Goal: Task Accomplishment & Management: Manage account settings

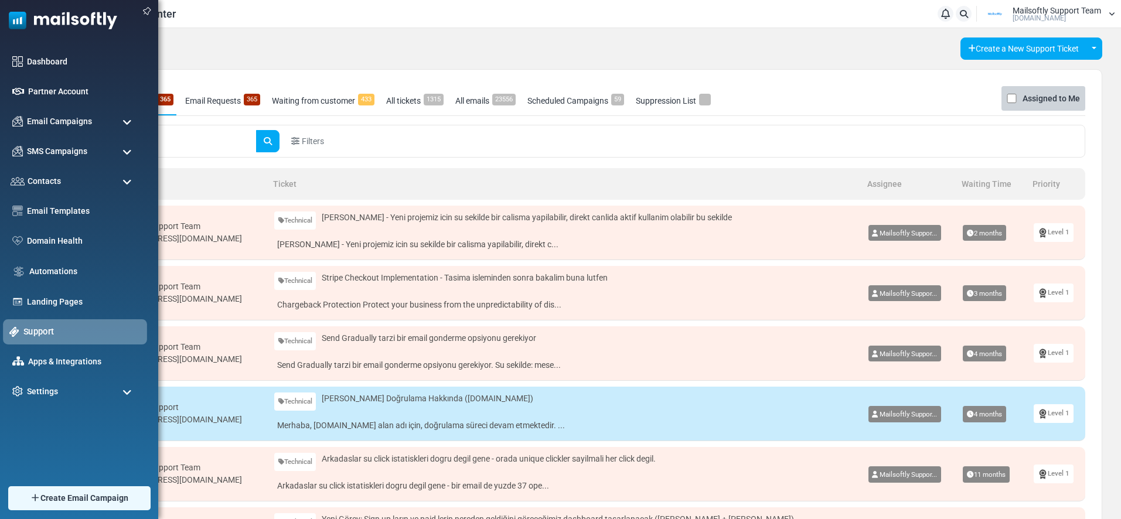
click at [58, 332] on link "Support" at bounding box center [81, 331] width 117 height 13
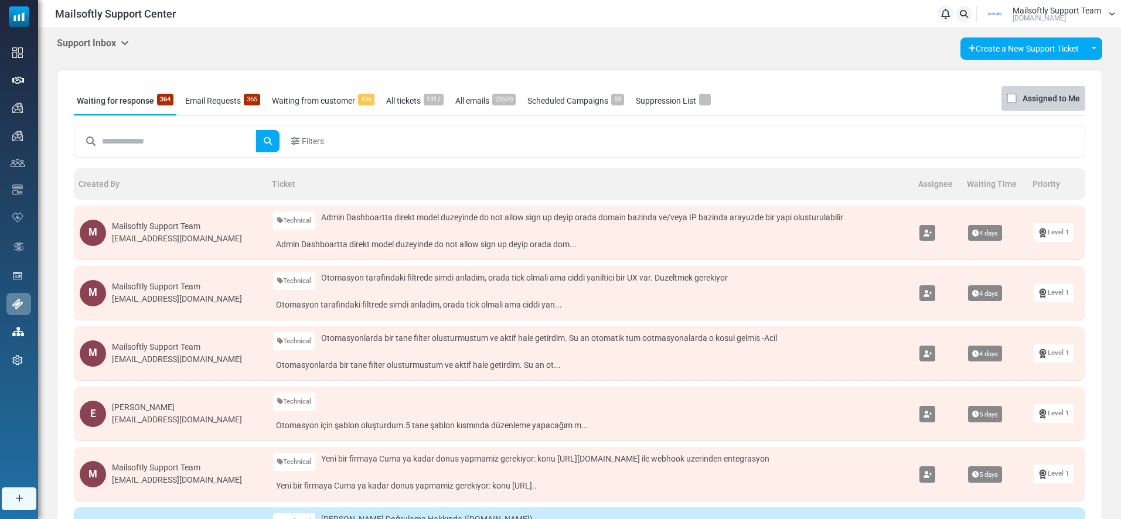
click at [127, 49] on div "Support Inbox Support Inbox User Dashboard Control Panel App Announcements Iden…" at bounding box center [93, 44] width 72 height 12
click at [112, 43] on h5 "Support Inbox" at bounding box center [93, 43] width 72 height 11
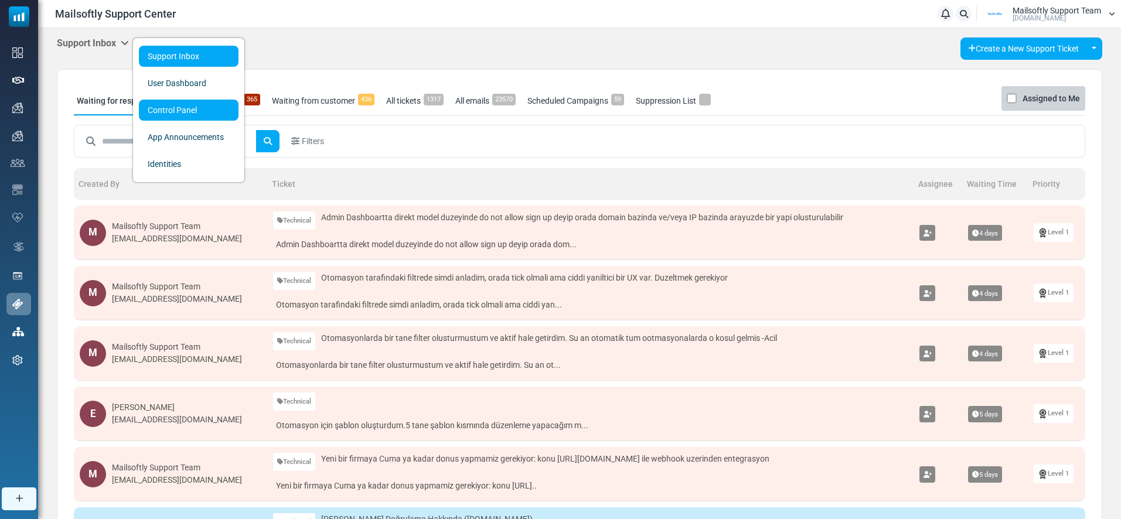
click at [207, 113] on link "Control Panel" at bounding box center [189, 110] width 100 height 21
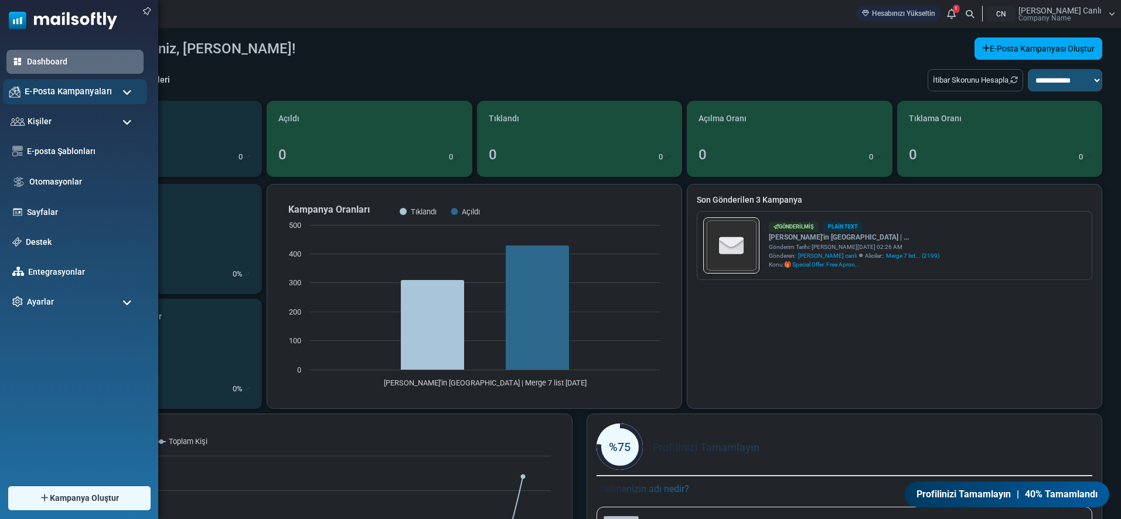
click at [57, 90] on span "E-Posta Kampanyaları" at bounding box center [68, 91] width 87 height 13
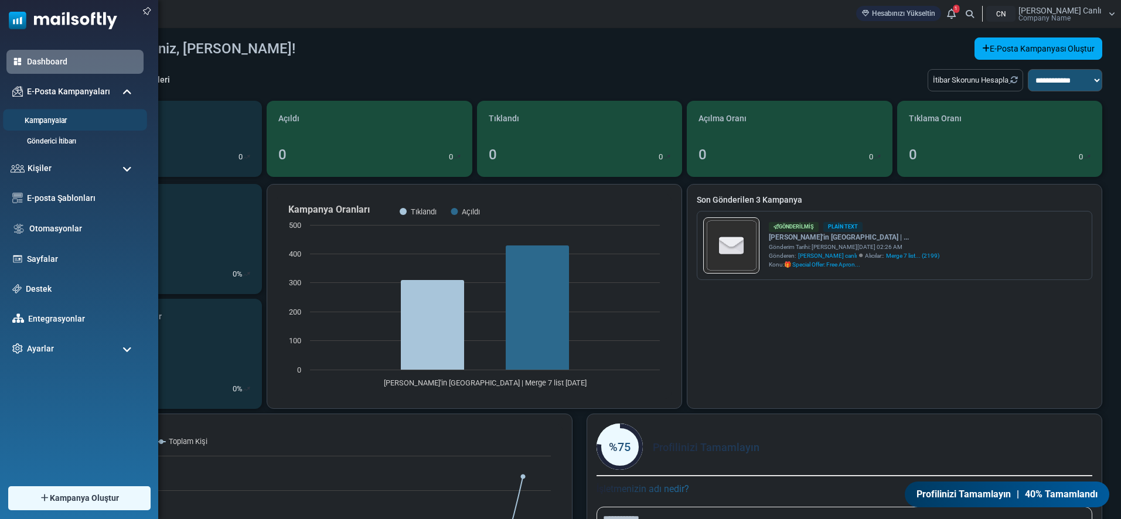
click at [47, 124] on link "Kampanyalar" at bounding box center [73, 120] width 141 height 11
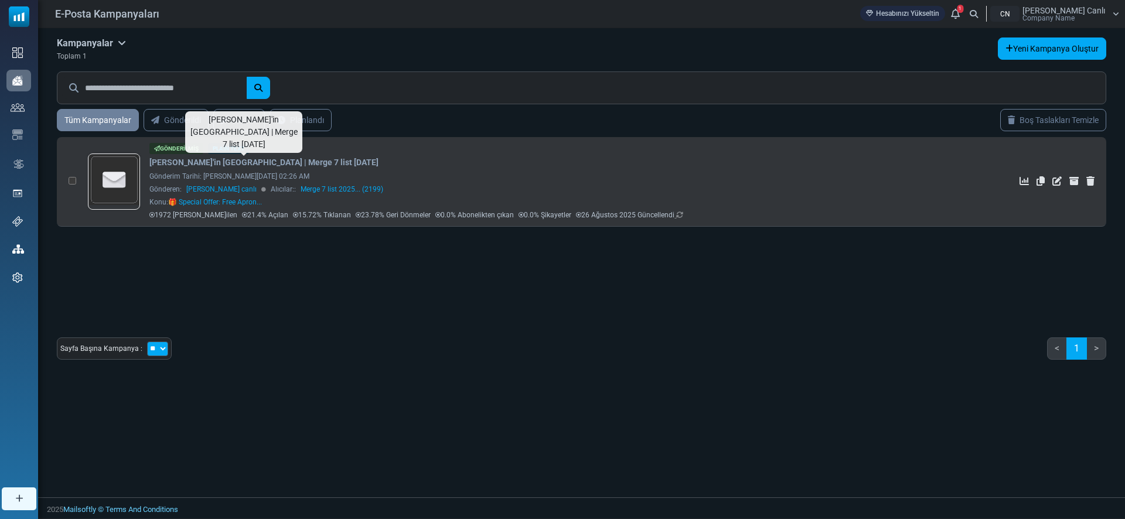
click at [310, 159] on link "[PERSON_NAME]'in [GEOGRAPHIC_DATA] | Merge 7 list [DATE]" at bounding box center [263, 162] width 229 height 12
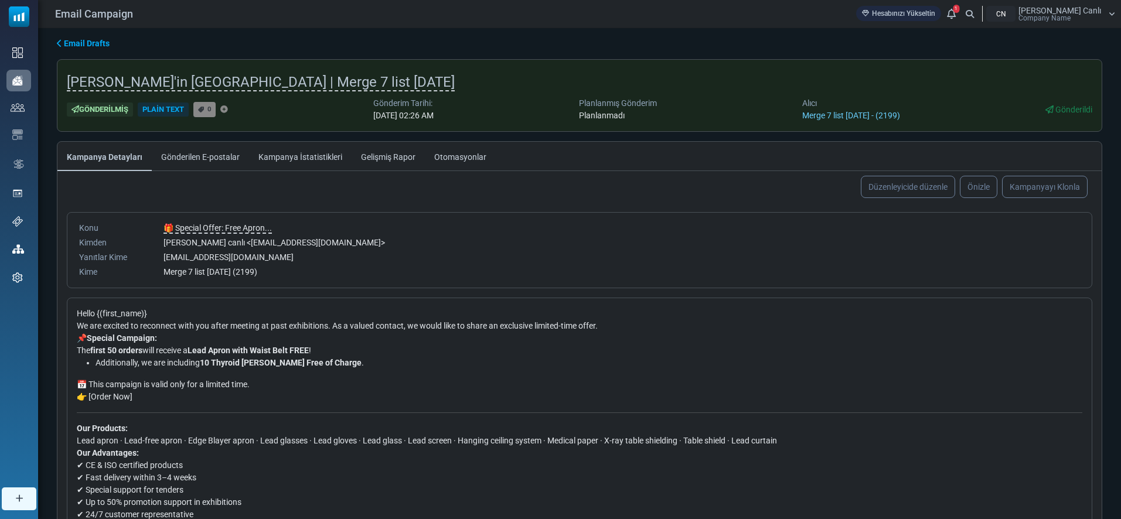
click at [274, 159] on link "Kampanya İstatistikleri" at bounding box center [300, 156] width 103 height 29
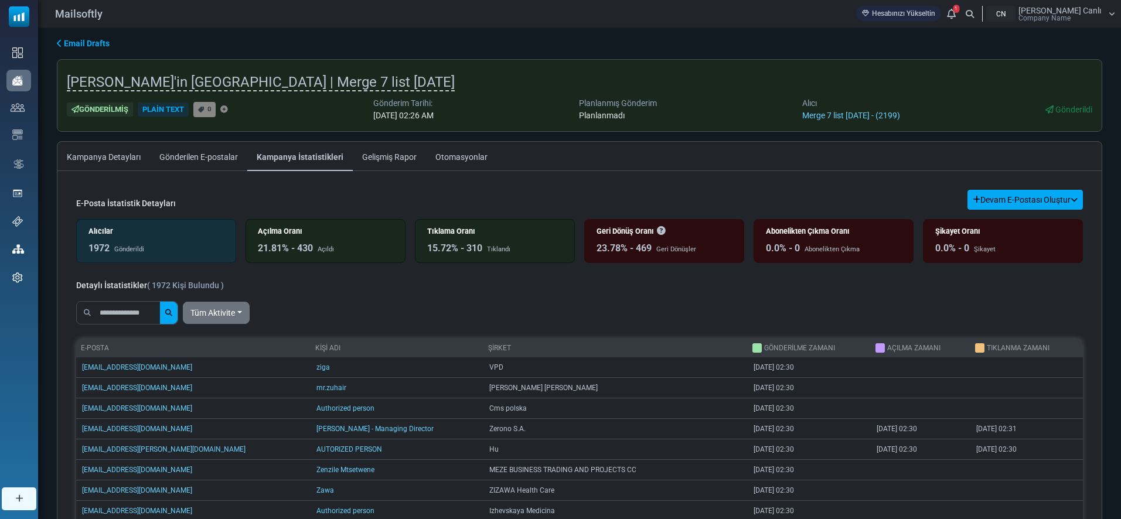
click at [397, 159] on link "Gelişmiş Rapor" at bounding box center [389, 156] width 73 height 29
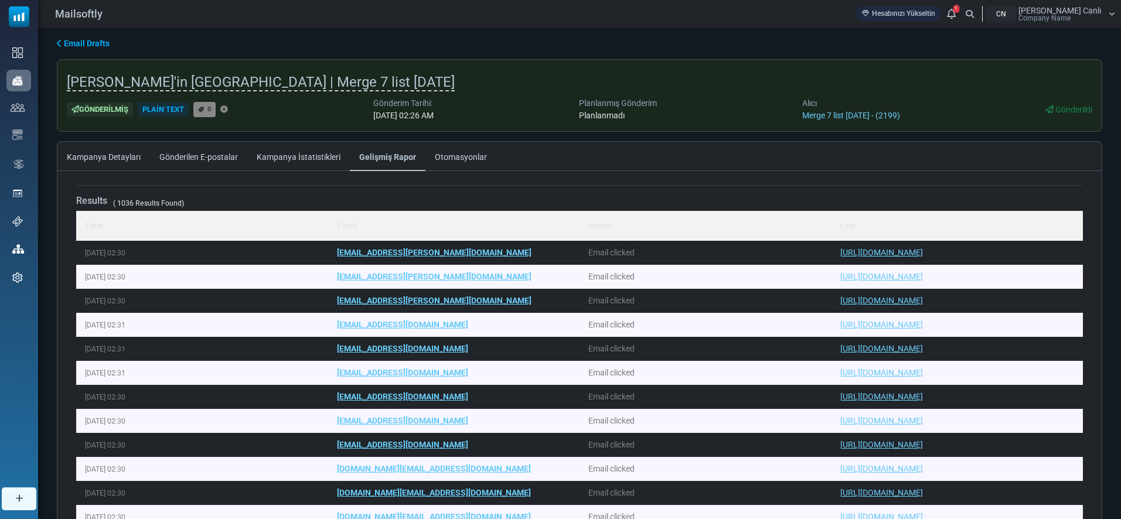
scroll to position [52, 0]
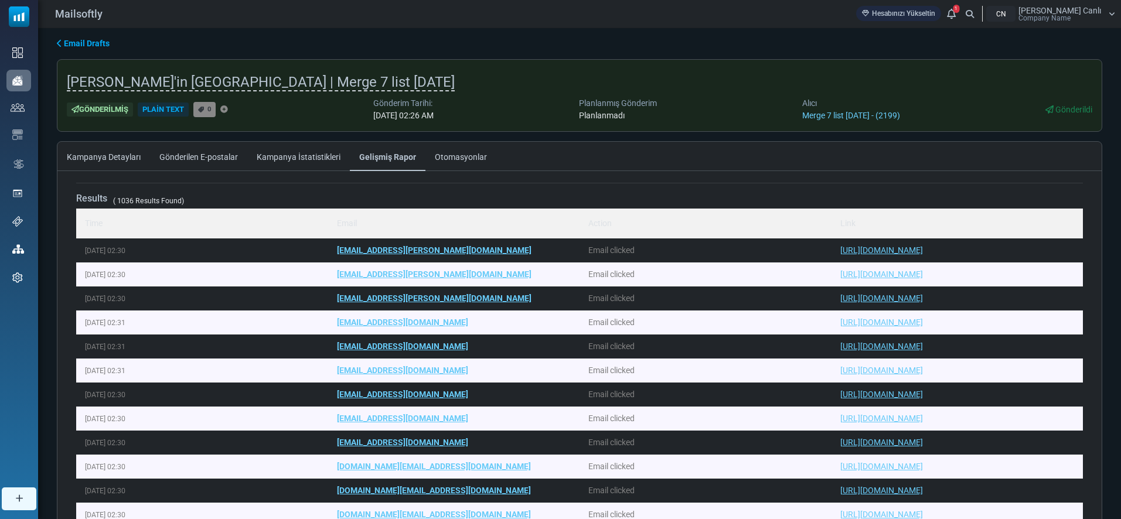
click at [829, 173] on div "Konu Kimden Yanıtlar Kime Kime 🎁 Special Offer: Free Apron... leyla ipek canlı …" at bounding box center [579, 378] width 1044 height 415
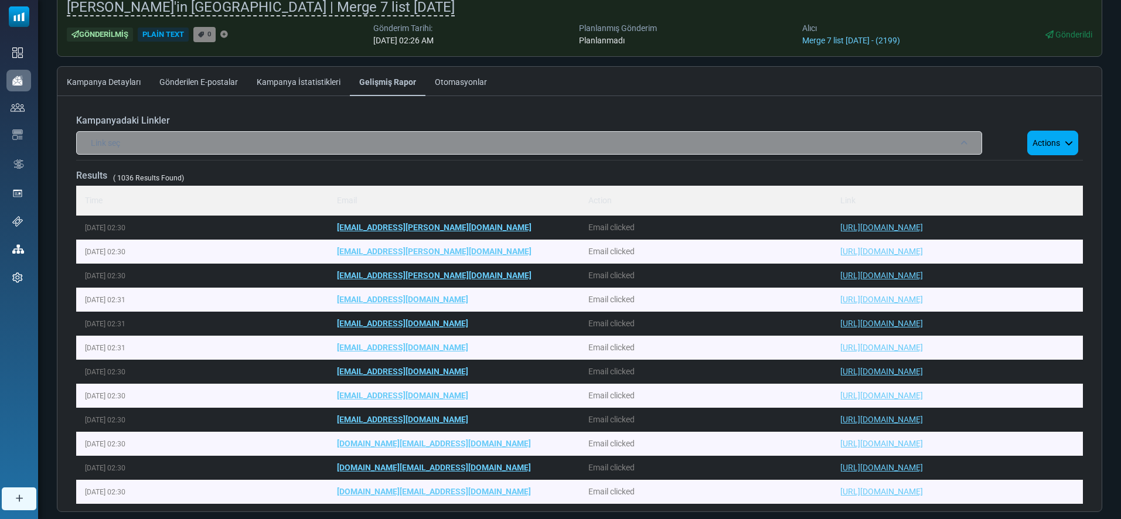
scroll to position [0, 0]
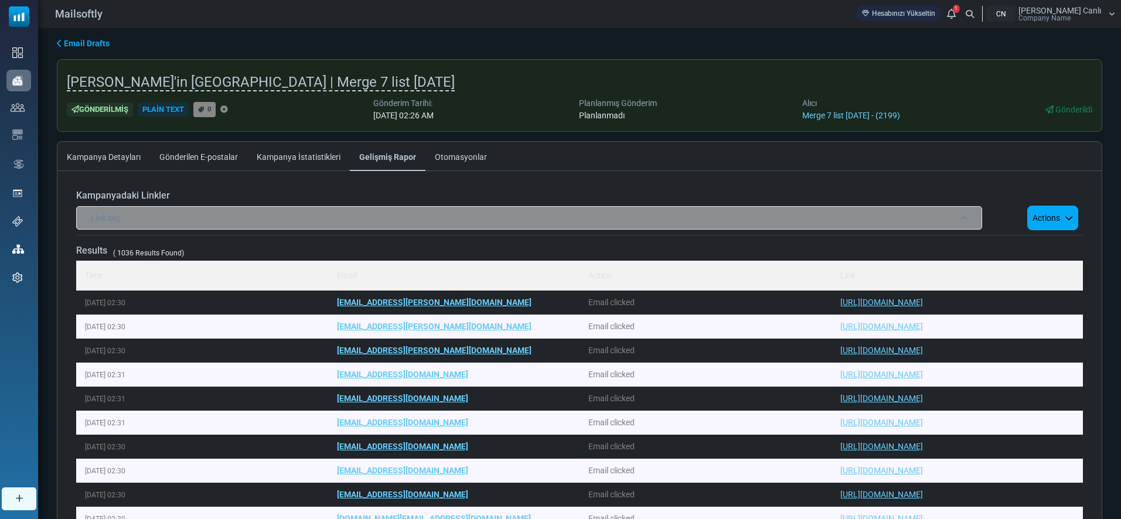
click at [713, 210] on div "Link seç" at bounding box center [529, 217] width 906 height 23
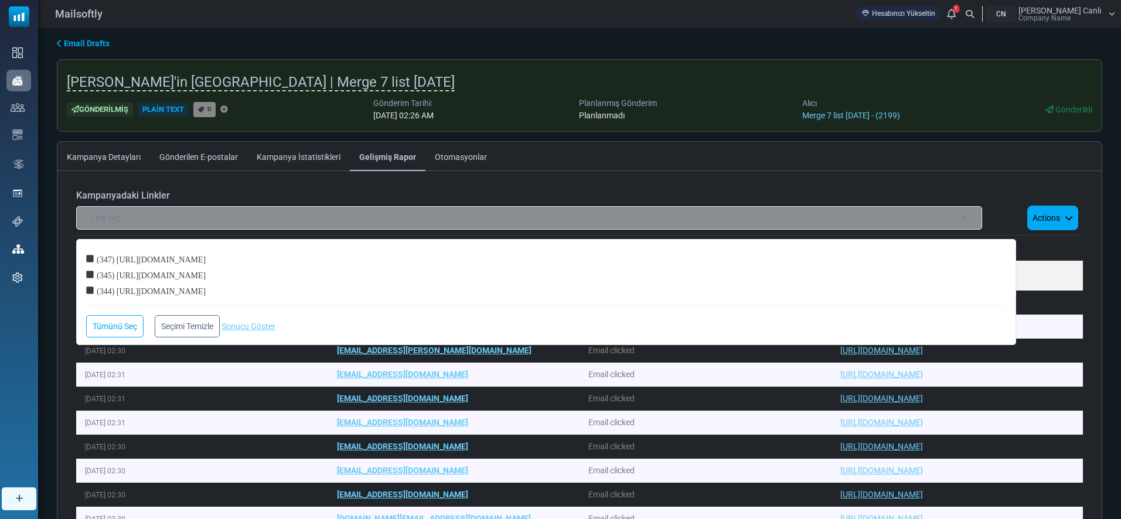
click at [311, 277] on div "(345) [URL][DOMAIN_NAME]" at bounding box center [546, 273] width 920 height 16
click at [311, 277] on div "(345) https://www.mailsoftly.com?utm_campaign=send_email" at bounding box center [546, 273] width 920 height 16
click at [772, 190] on h6 "Kampanyadaki Linkler" at bounding box center [579, 195] width 1007 height 11
click at [950, 216] on div "Link seç" at bounding box center [529, 217] width 906 height 23
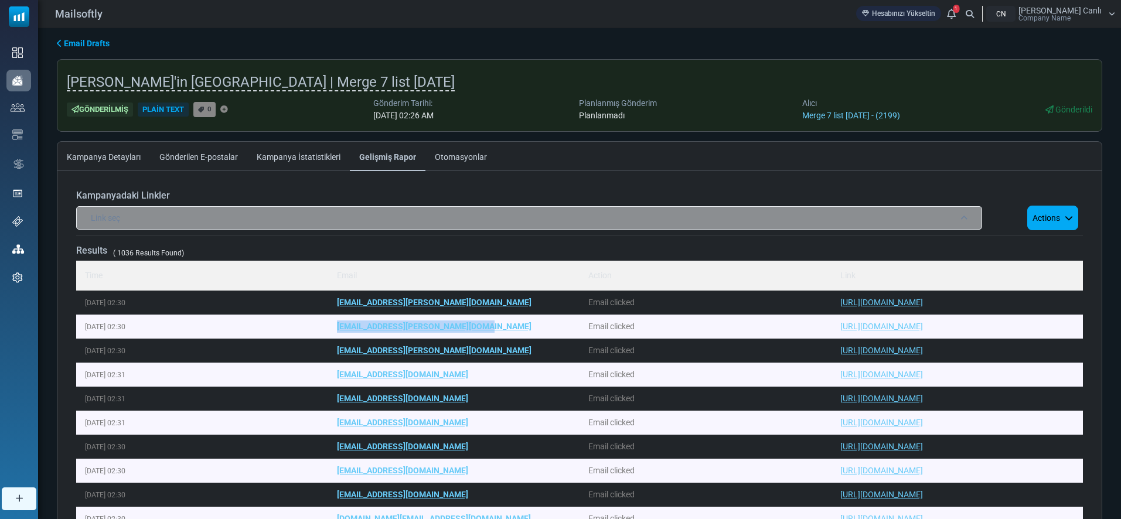
drag, startPoint x: 522, startPoint y: 332, endPoint x: 332, endPoint y: 325, distance: 190.0
click at [332, 325] on td "[EMAIL_ADDRESS][PERSON_NAME][DOMAIN_NAME]" at bounding box center [454, 327] width 252 height 24
copy link "[EMAIL_ADDRESS][PERSON_NAME][DOMAIN_NAME]"
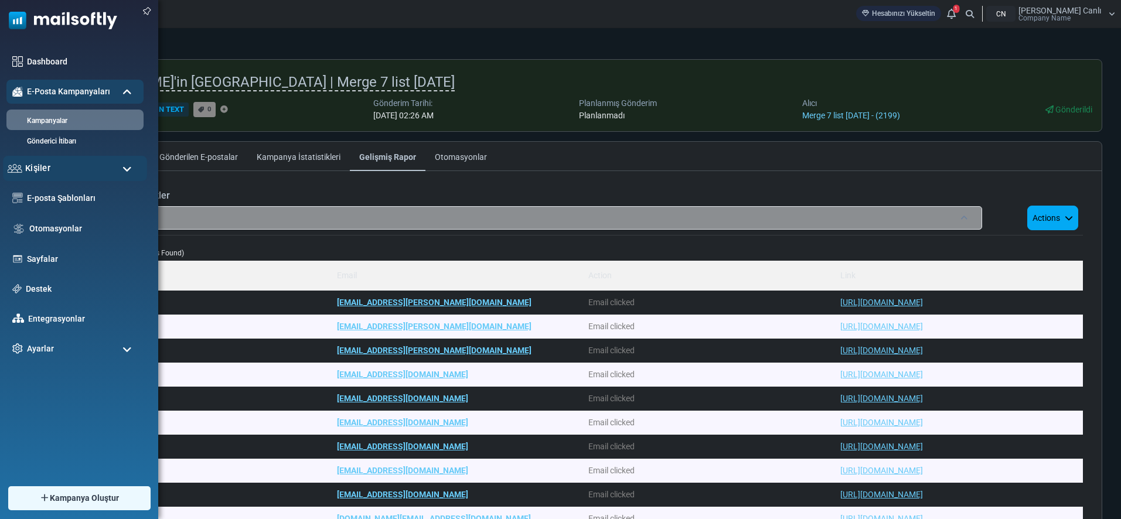
click at [50, 167] on div "Kişiler" at bounding box center [75, 168] width 144 height 25
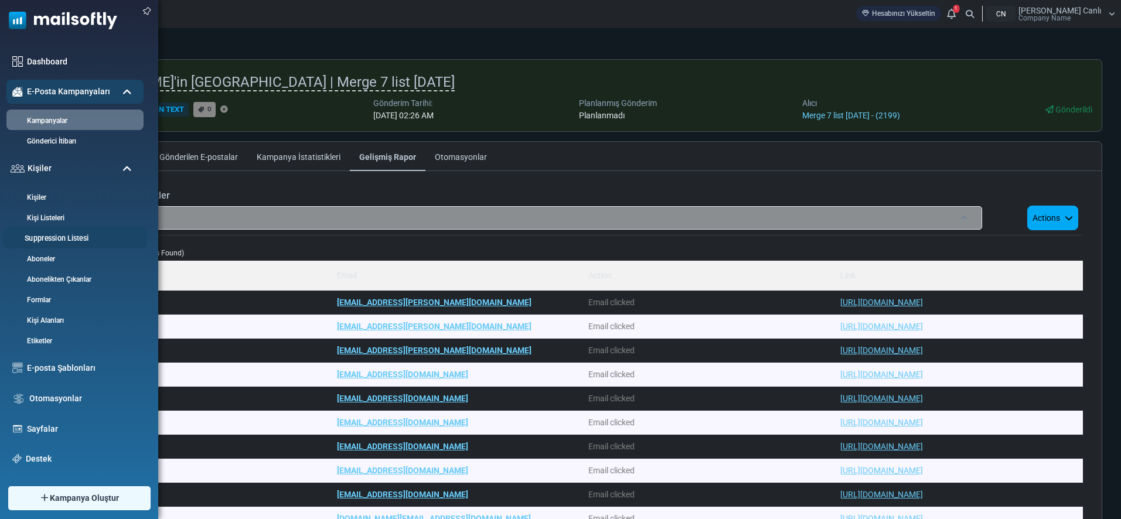
click at [49, 237] on link "Suppression Listesi" at bounding box center [73, 238] width 141 height 11
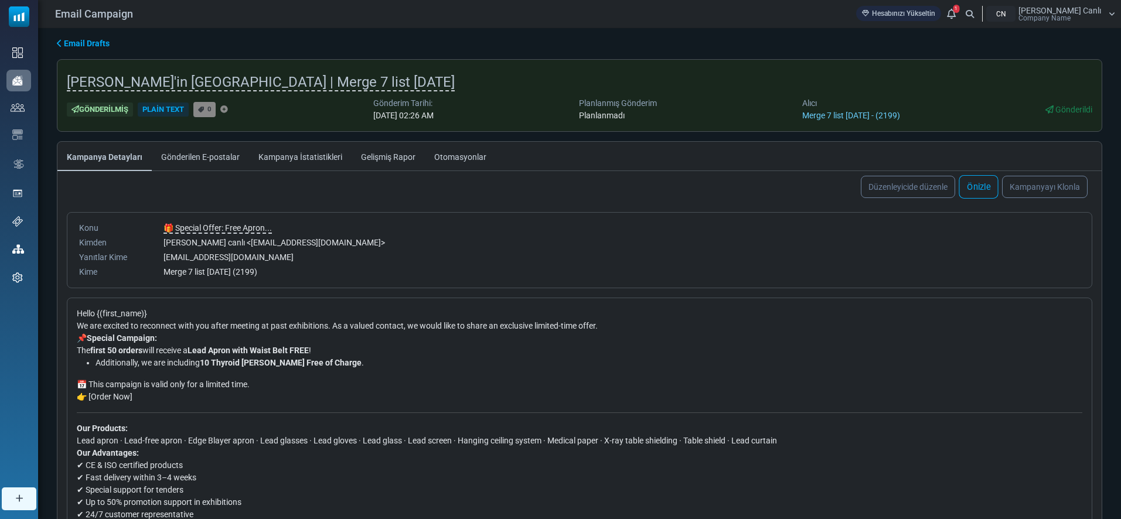
click at [978, 190] on link "Önizle" at bounding box center [978, 186] width 39 height 23
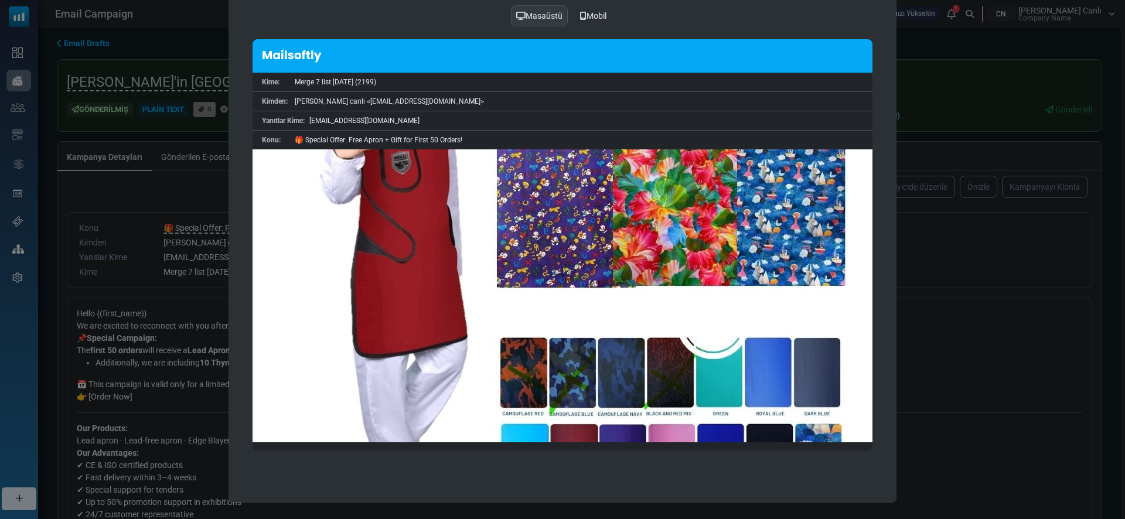
scroll to position [1839, 0]
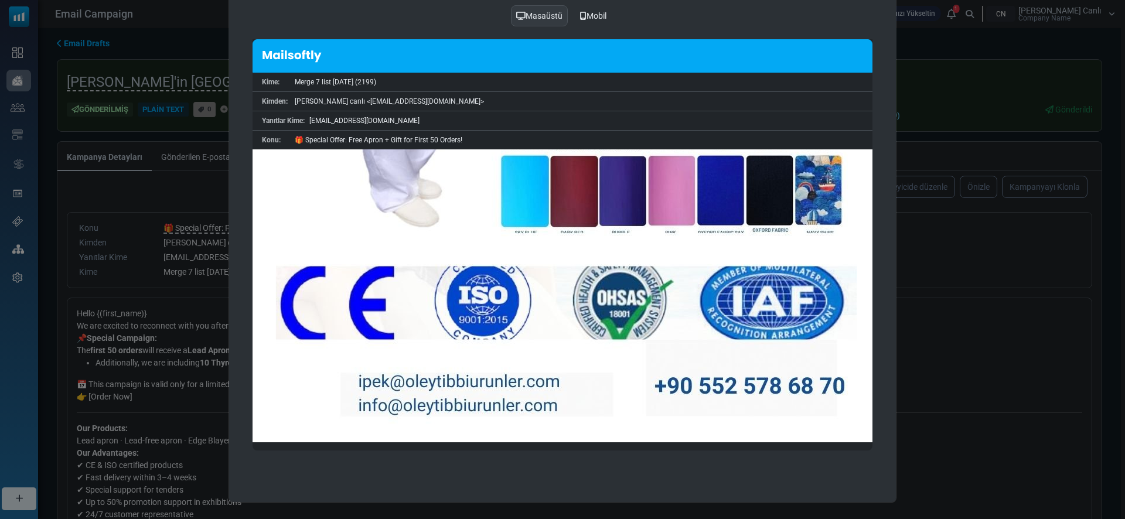
click at [203, 319] on div "Önizleme Send Test E-mail Gönder veya Planla Masaüstü Mobil Kime: Merge 7 list …" at bounding box center [562, 259] width 1125 height 519
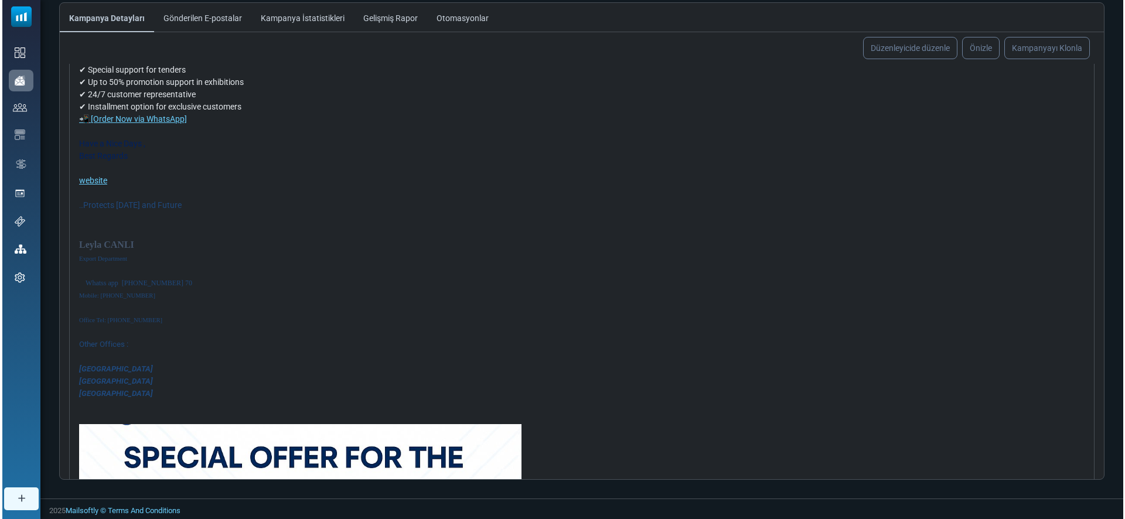
scroll to position [0, 0]
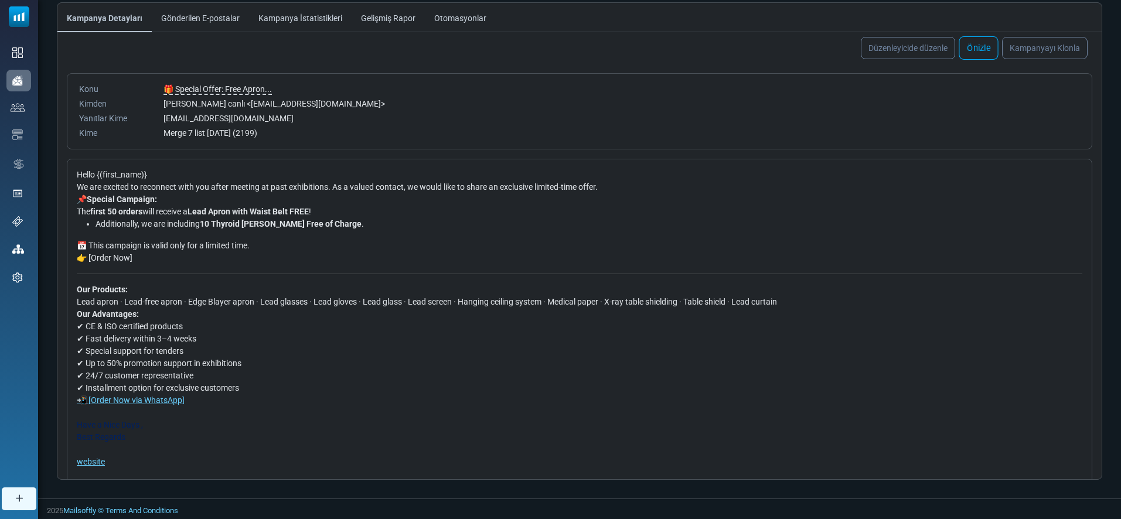
click at [977, 55] on link "Önizle" at bounding box center [978, 47] width 39 height 23
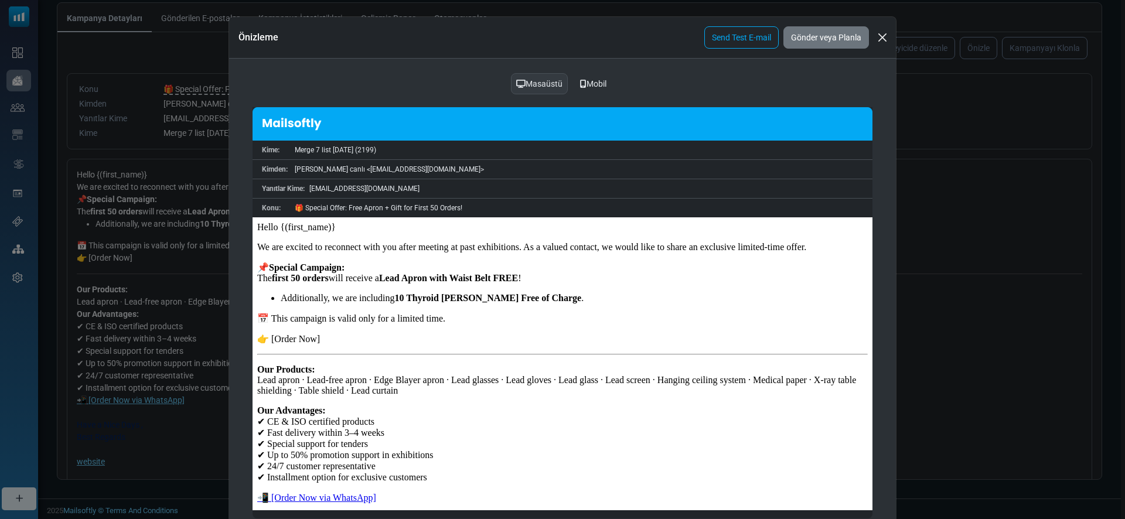
click at [613, 71] on div "Masaüstü Mobil Kime: Merge 7 list 2025-08-25 (2199) Kimden: leyla ipek canlı < …" at bounding box center [562, 300] width 667 height 483
click at [592, 80] on div "Mobil" at bounding box center [594, 84] width 42 height 22
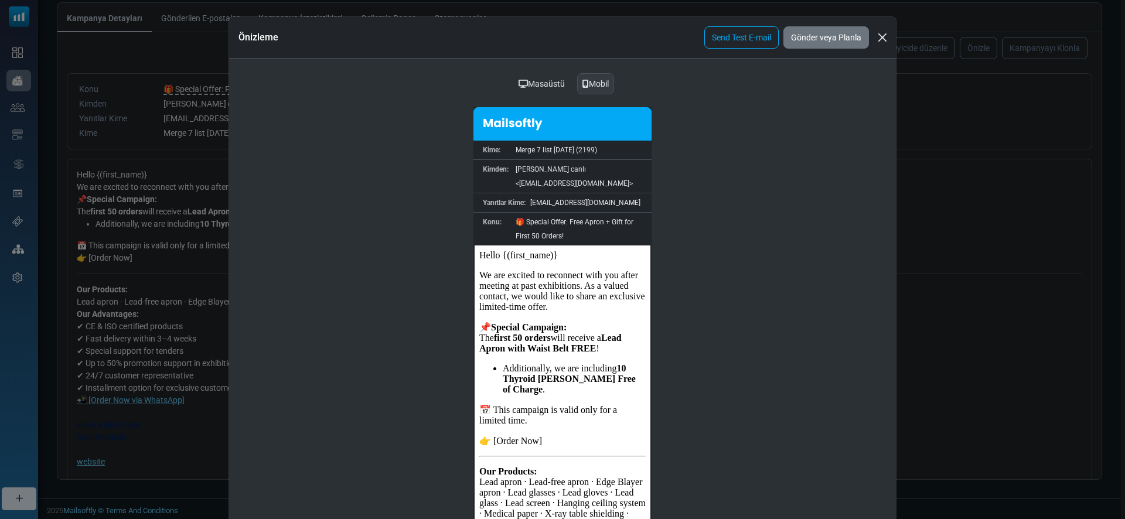
click at [560, 87] on div "Masaüstü" at bounding box center [542, 84] width 62 height 22
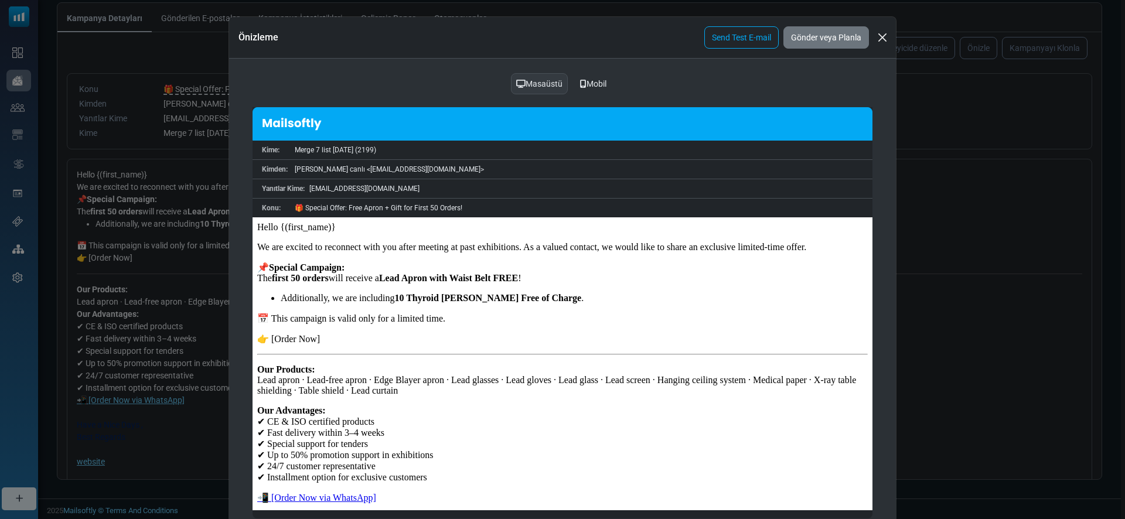
click at [288, 345] on p "👉 [Order Now]" at bounding box center [562, 338] width 611 height 11
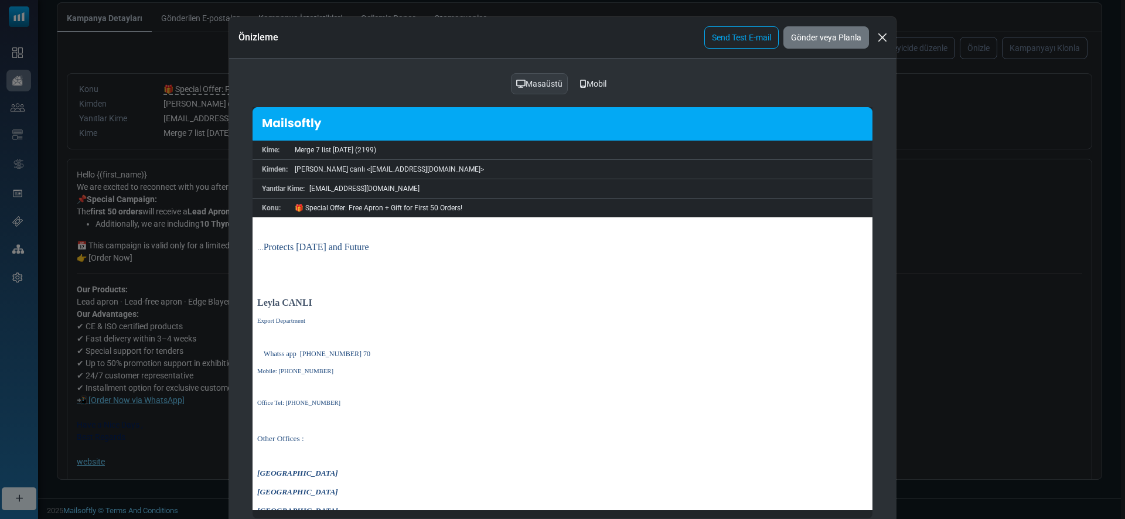
scroll to position [393, 0]
click at [305, 354] on span "Whatss app [PHONE_NUMBER] 70" at bounding box center [317, 350] width 107 height 8
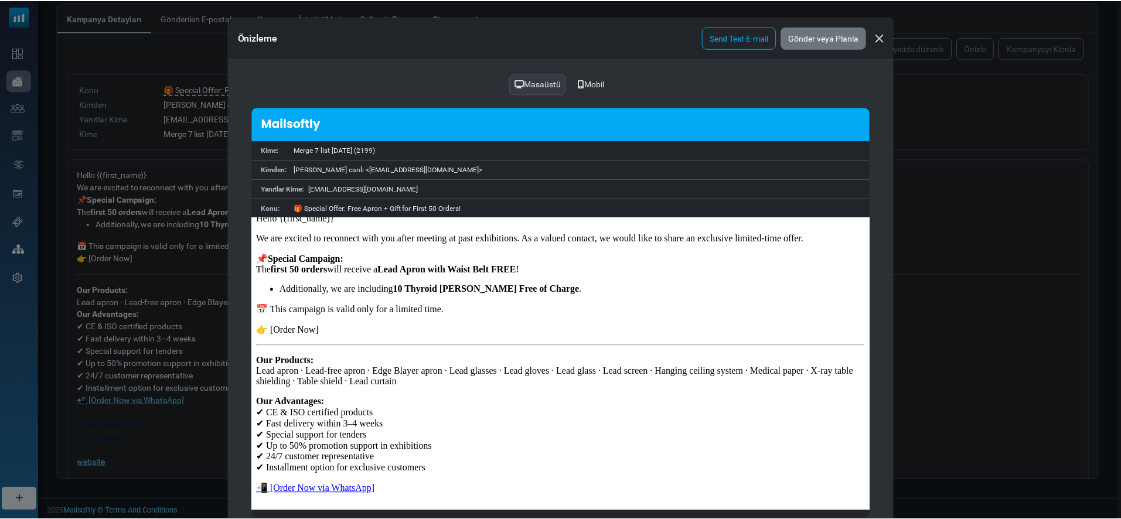
scroll to position [0, 0]
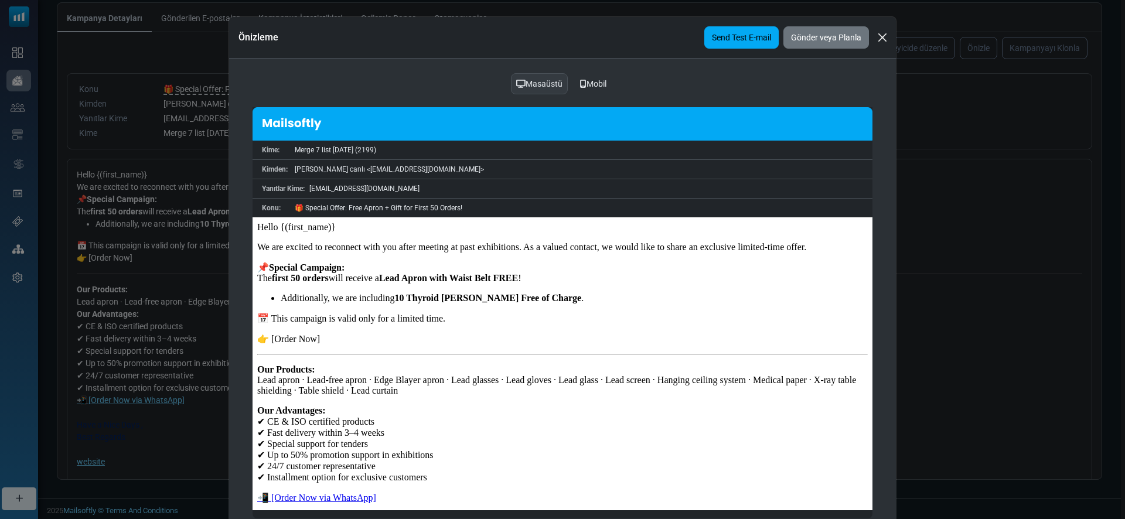
click at [723, 37] on link "Send Test E-mail" at bounding box center [741, 37] width 74 height 22
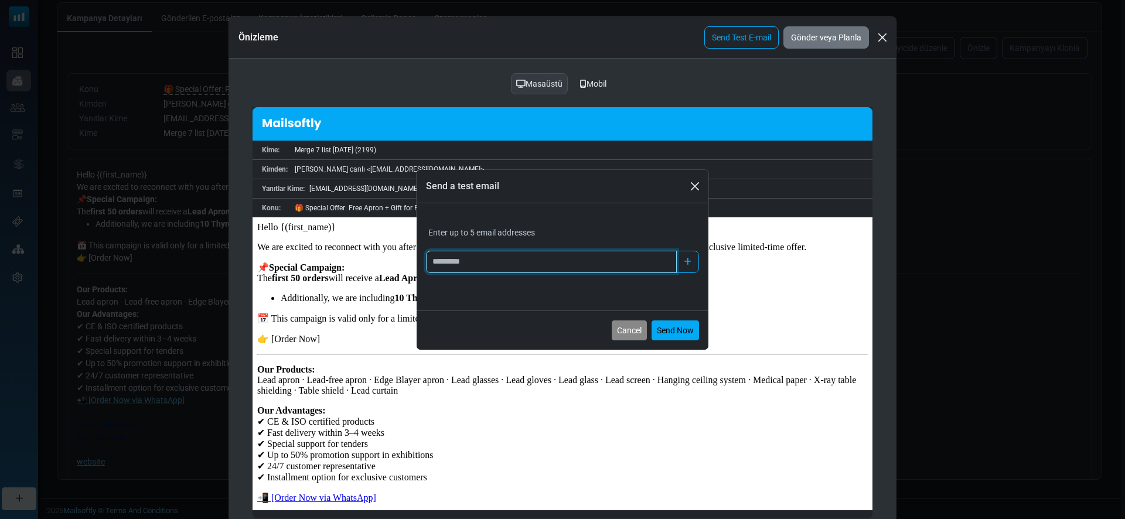
click at [499, 256] on input "Add email" at bounding box center [551, 262] width 251 height 22
click at [701, 185] on button "Close" at bounding box center [695, 187] width 18 height 18
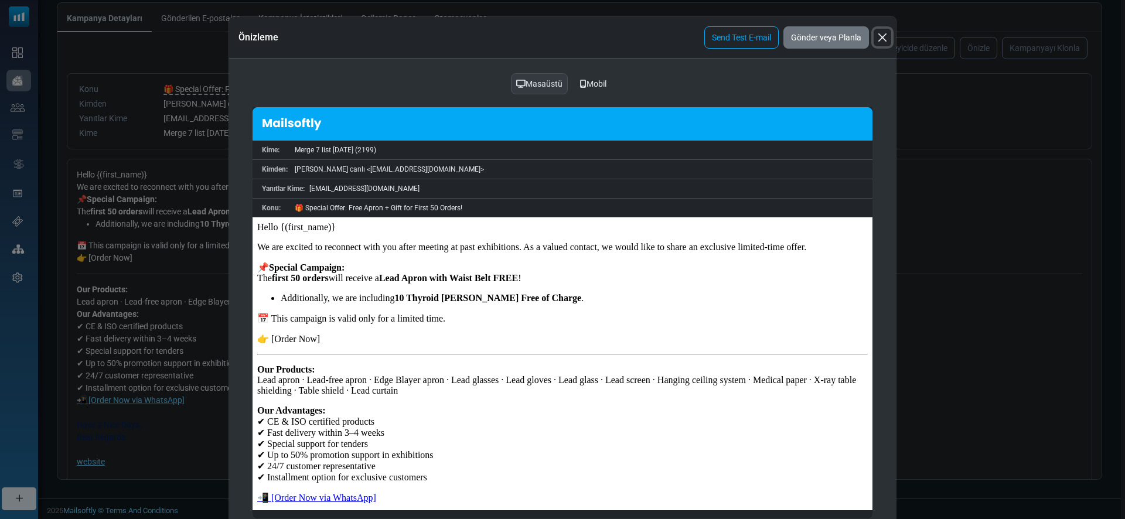
click at [879, 38] on button "Close" at bounding box center [883, 38] width 18 height 18
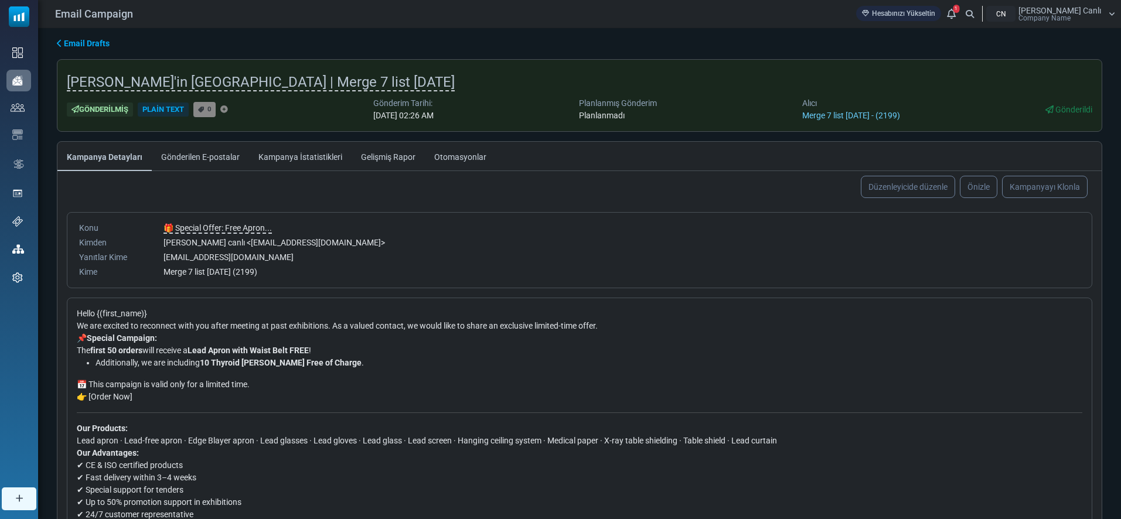
click at [408, 163] on link "Gelişmiş Rapor" at bounding box center [388, 156] width 73 height 29
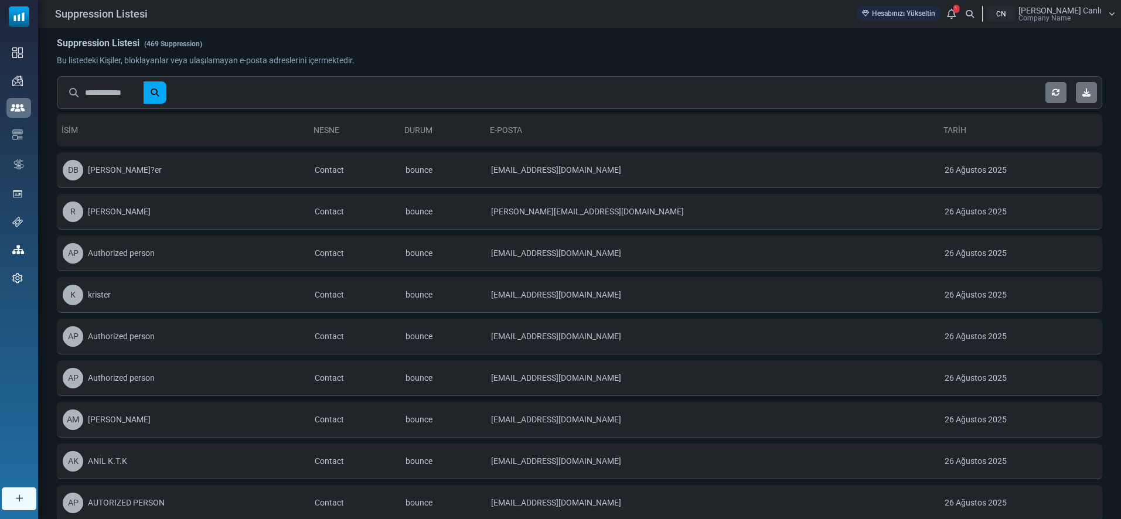
click at [118, 91] on input "text" at bounding box center [114, 92] width 59 height 22
paste input "**********"
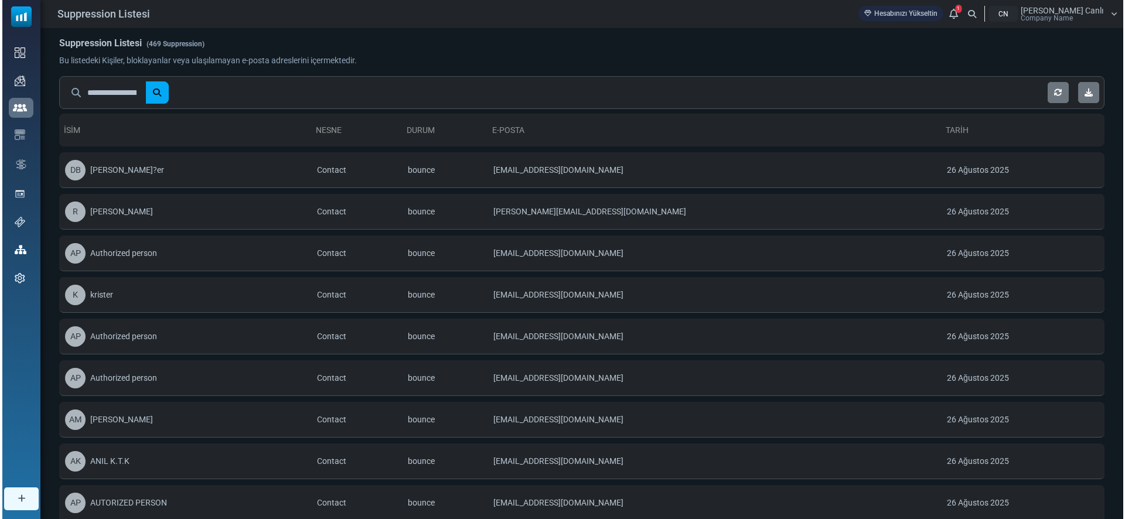
scroll to position [0, 80]
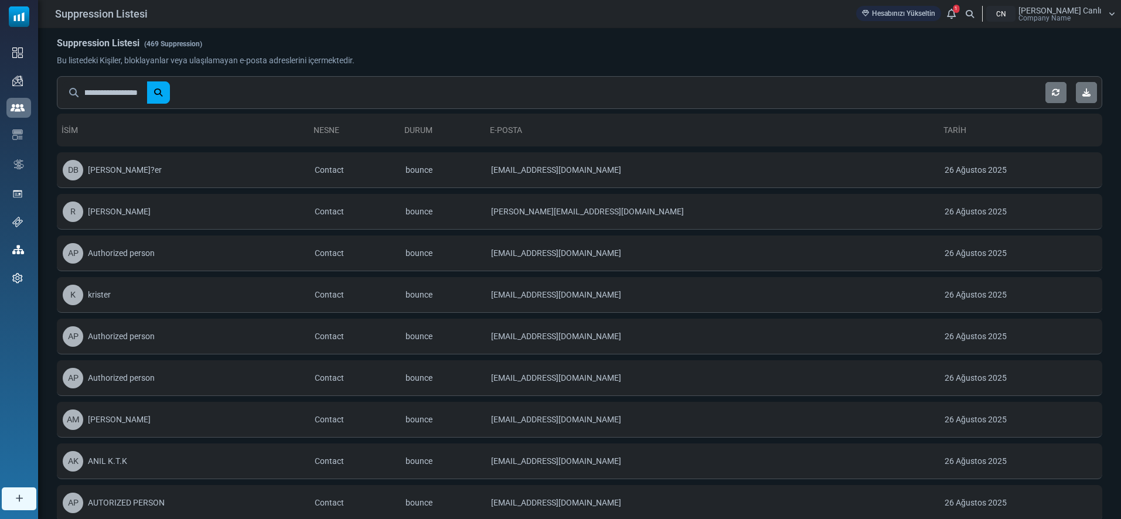
click at [146, 81] on button "submit" at bounding box center [157, 92] width 23 height 22
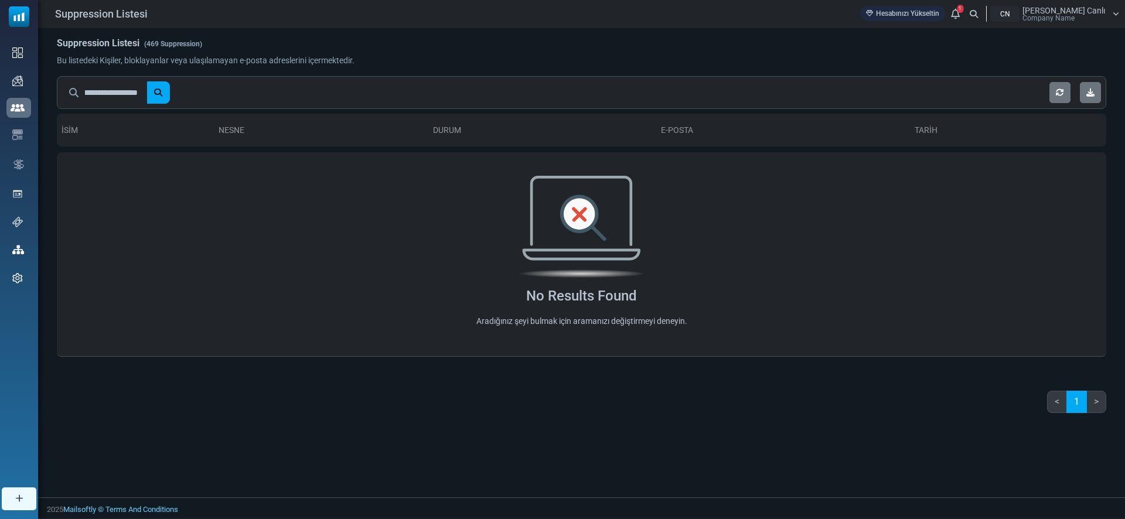
click at [108, 97] on input "**********" at bounding box center [116, 92] width 62 height 22
type input "**********"
click at [146, 81] on button "submit" at bounding box center [157, 92] width 23 height 22
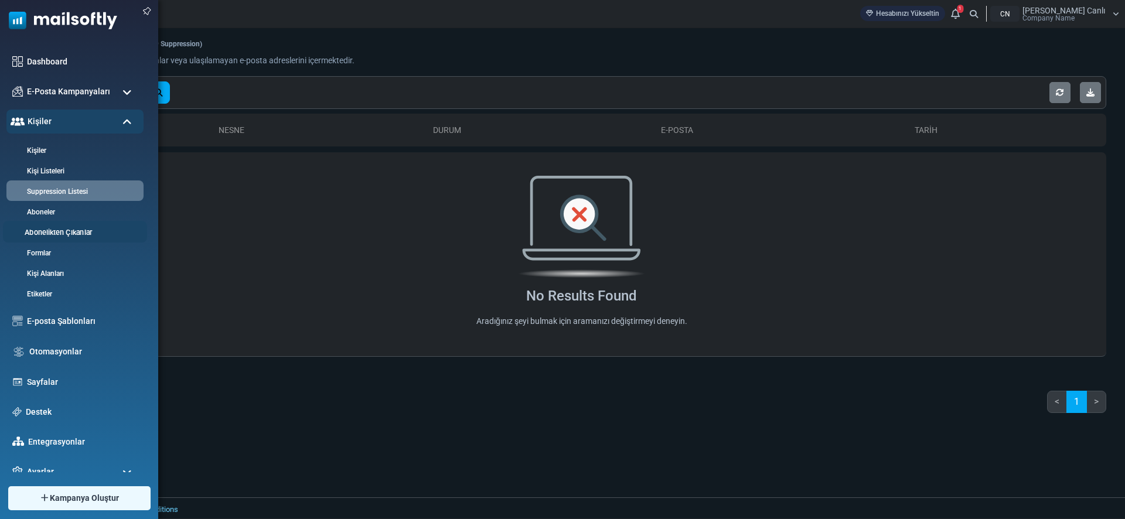
scroll to position [0, 0]
click at [53, 231] on link "Abonelikten Çıkanlar" at bounding box center [73, 232] width 141 height 11
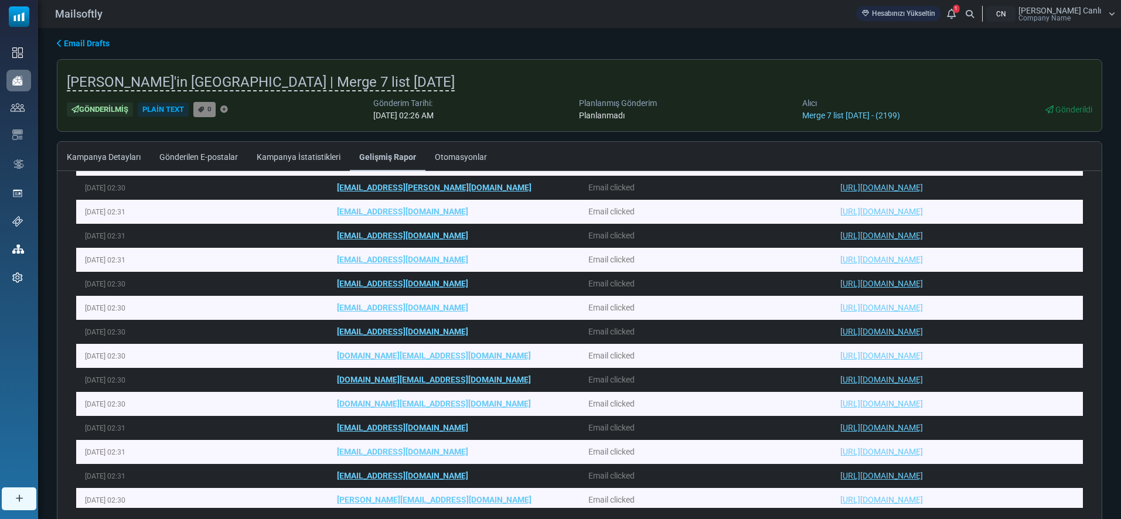
click at [180, 159] on link "Gönderilen E-postalar" at bounding box center [198, 156] width 97 height 29
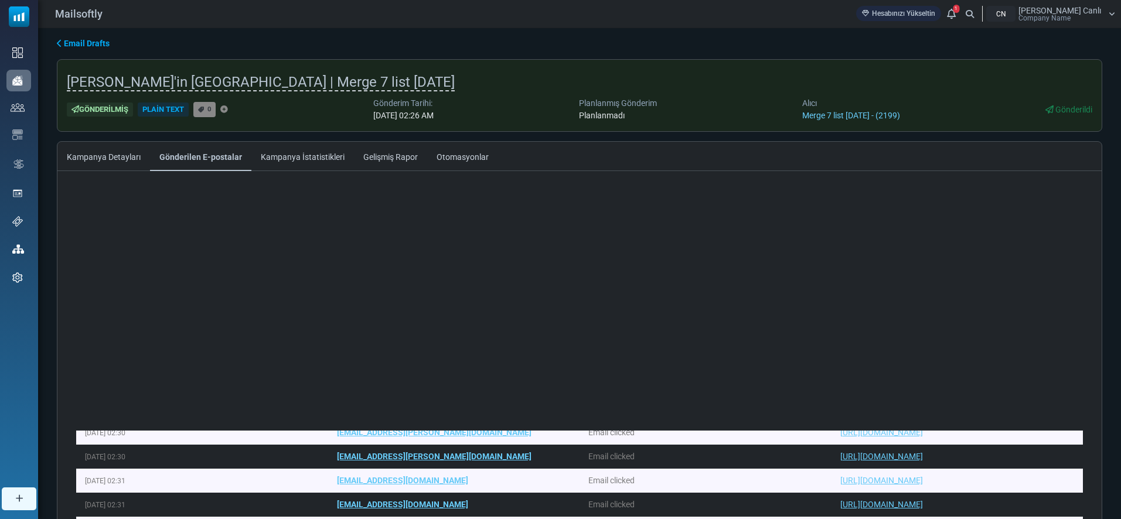
scroll to position [288, 0]
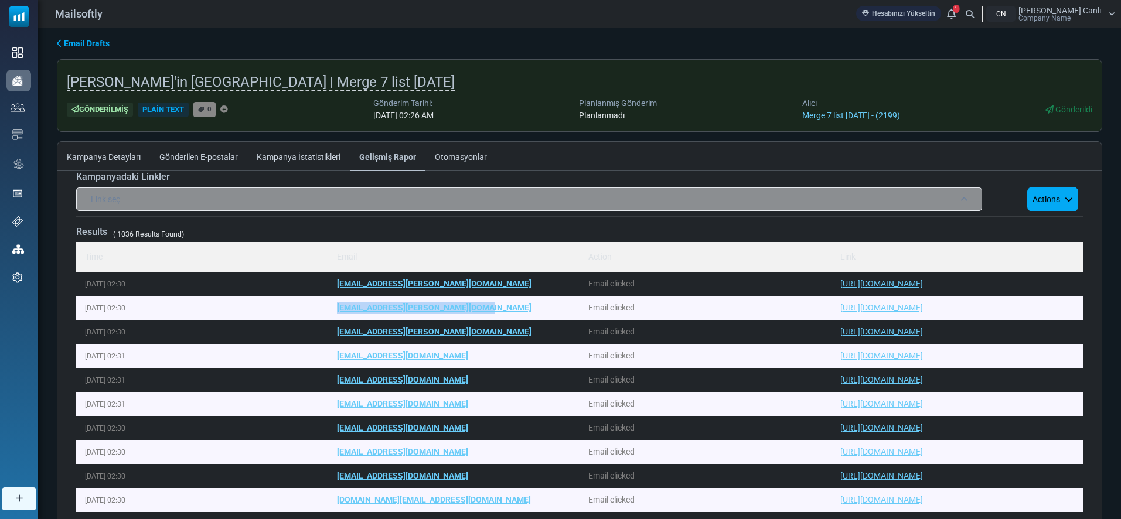
drag, startPoint x: 523, startPoint y: 311, endPoint x: 325, endPoint y: 313, distance: 197.5
click at [328, 313] on td "[EMAIL_ADDRESS][PERSON_NAME][DOMAIN_NAME]" at bounding box center [454, 308] width 252 height 24
copy link "[EMAIL_ADDRESS][PERSON_NAME][DOMAIN_NAME]"
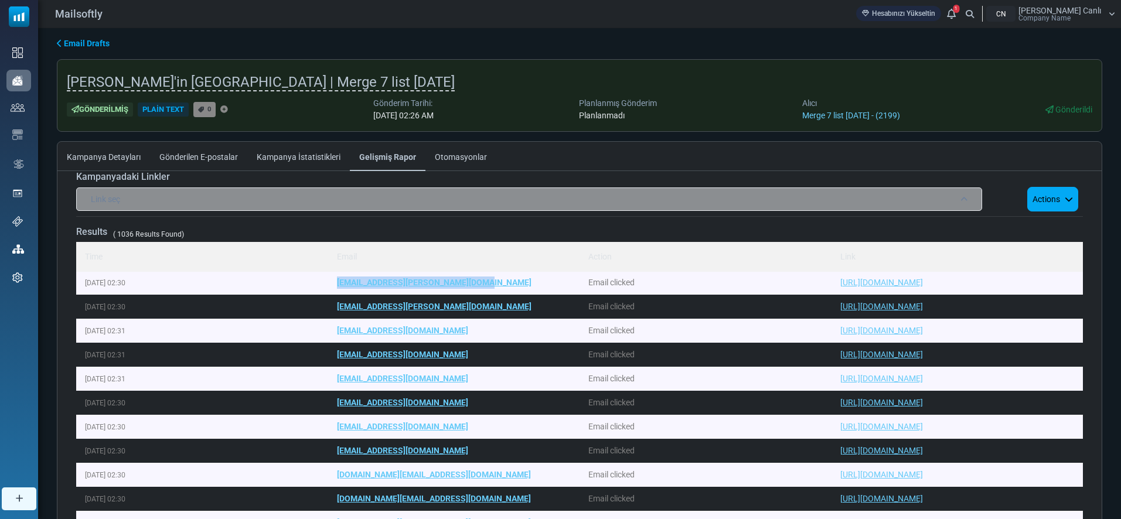
scroll to position [16, 0]
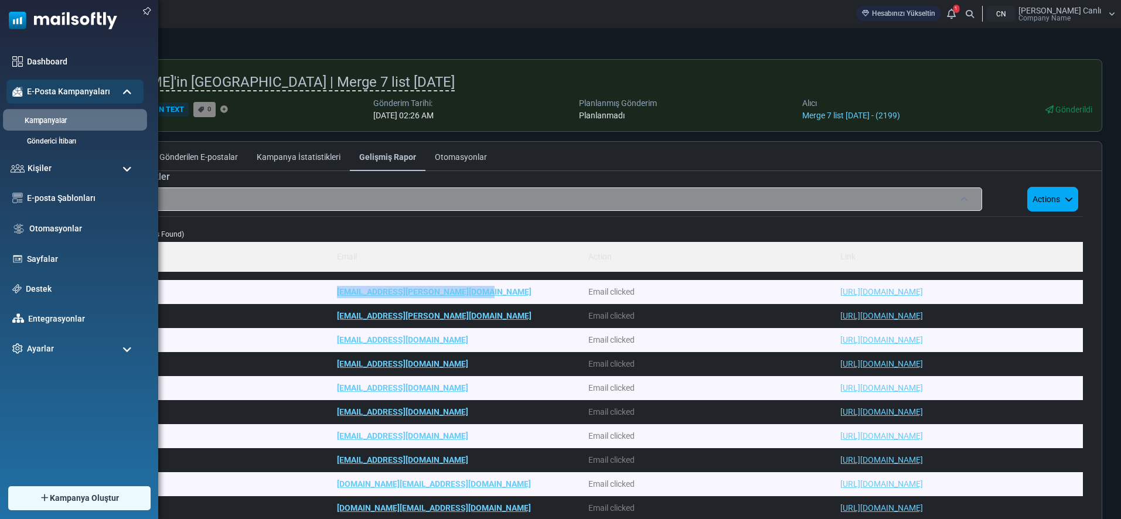
click at [41, 117] on link "Kampanyalar" at bounding box center [73, 120] width 141 height 11
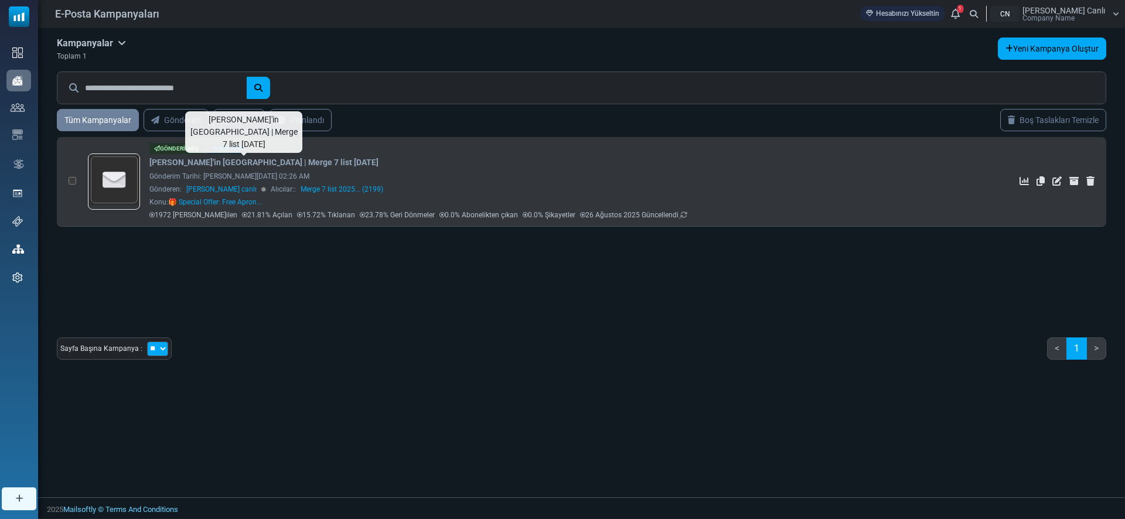
click at [295, 163] on link "[PERSON_NAME]'in [GEOGRAPHIC_DATA] | Merge 7 list [DATE]" at bounding box center [263, 162] width 229 height 12
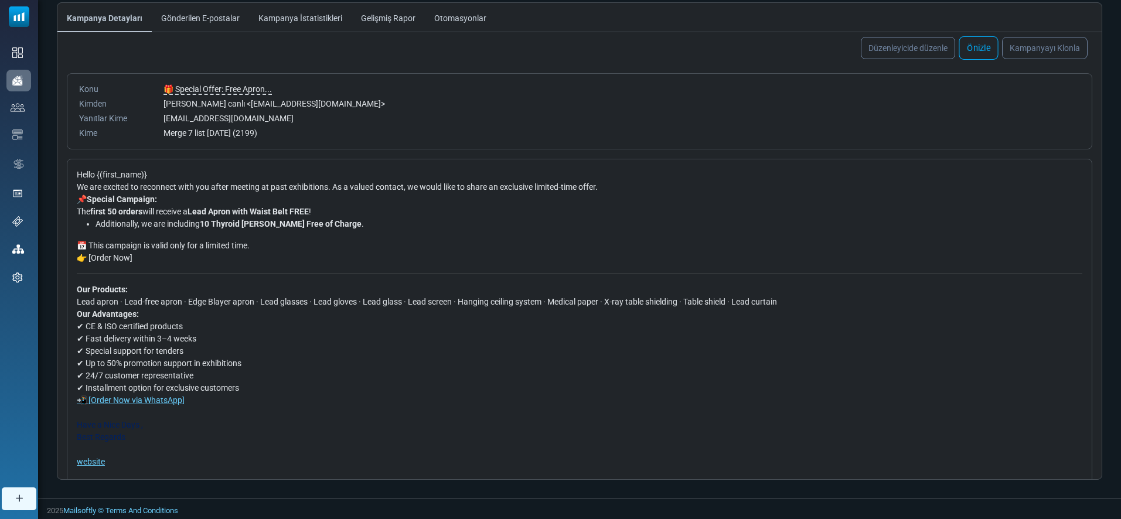
click at [973, 56] on link "Önizle" at bounding box center [978, 47] width 39 height 23
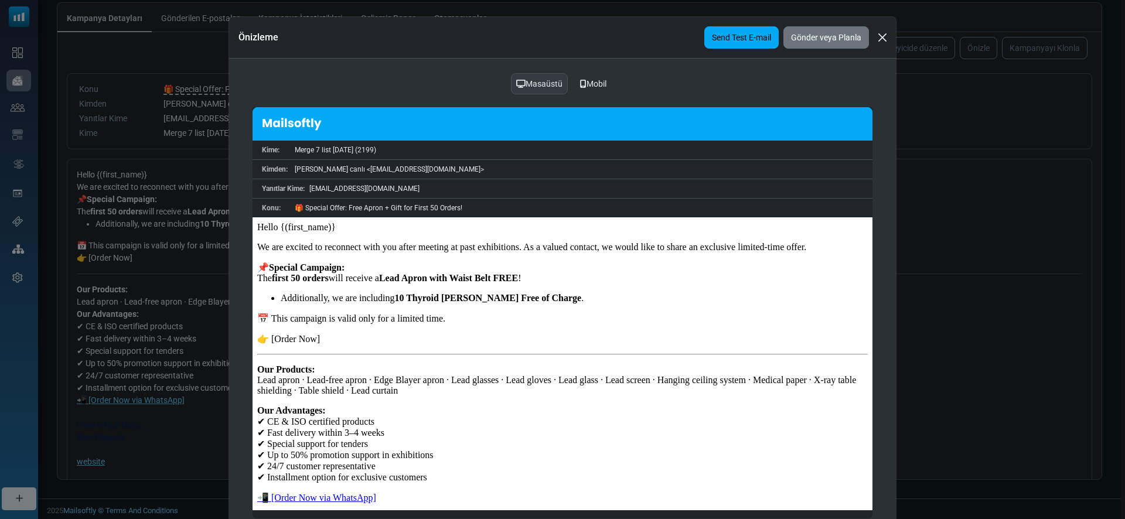
click at [745, 46] on link "Send Test E-mail" at bounding box center [741, 37] width 74 height 22
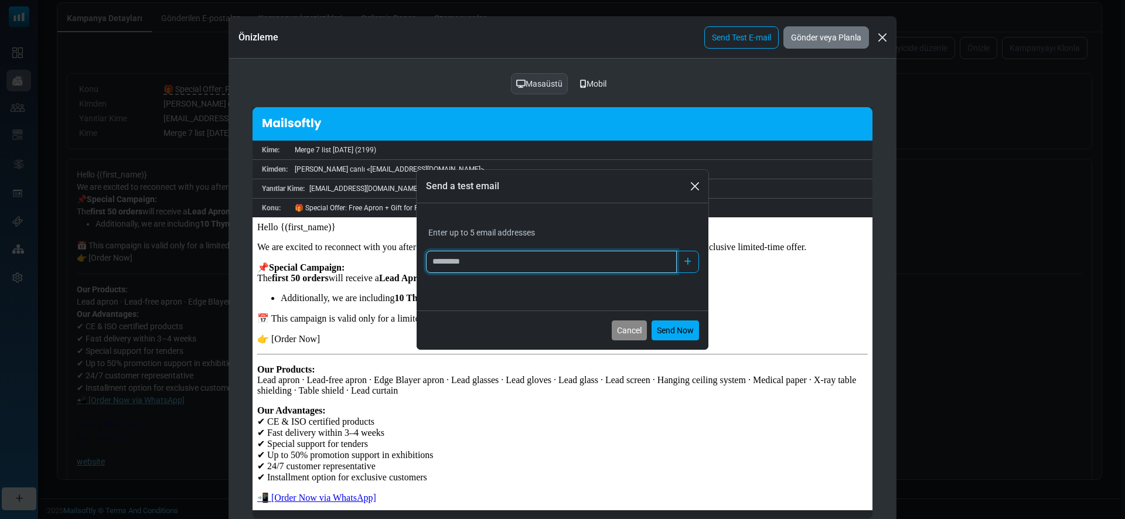
click at [516, 264] on input "Add email" at bounding box center [551, 262] width 251 height 22
type input "*"
type input "**********"
click at [691, 264] on icon "button" at bounding box center [688, 262] width 8 height 8
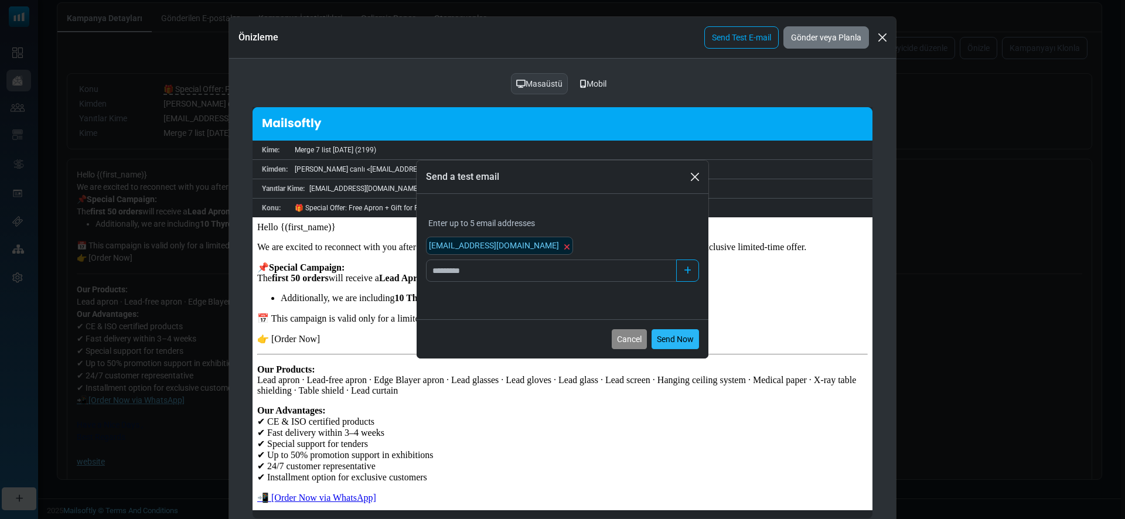
click at [673, 334] on button "Send Now" at bounding box center [675, 339] width 47 height 20
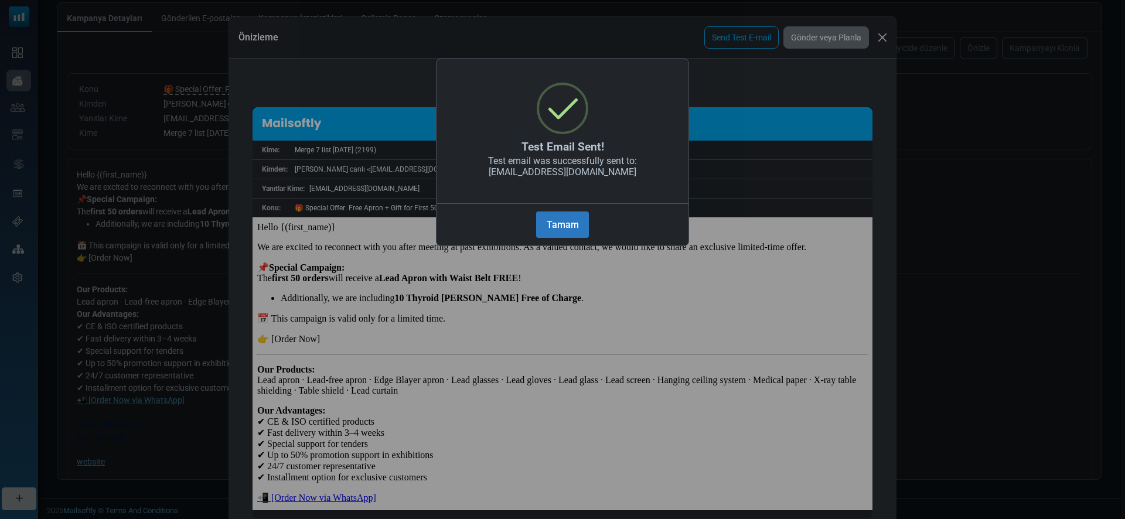
click at [564, 230] on button "Tamam" at bounding box center [562, 225] width 53 height 26
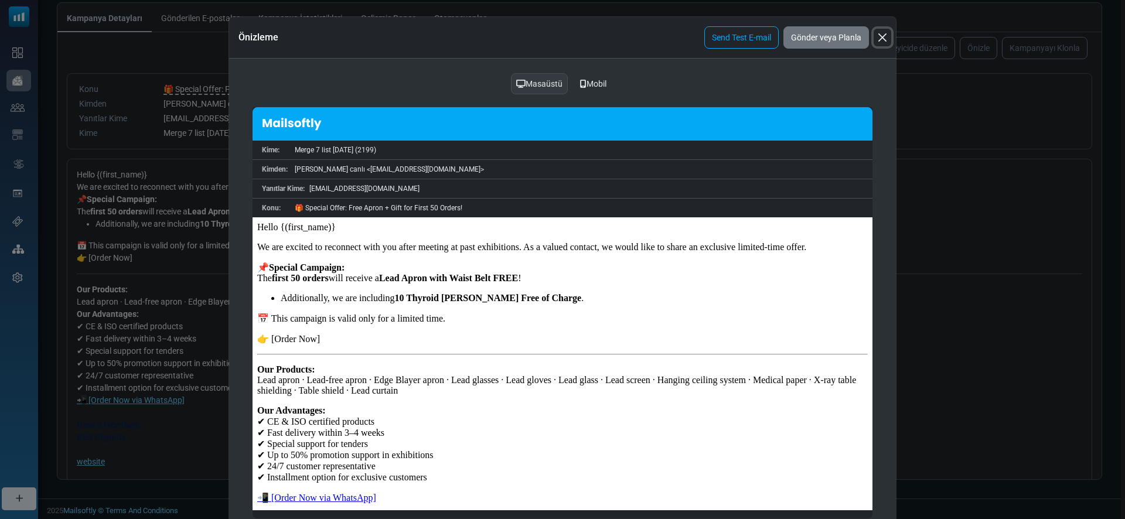
click at [885, 40] on button "Close" at bounding box center [883, 38] width 18 height 18
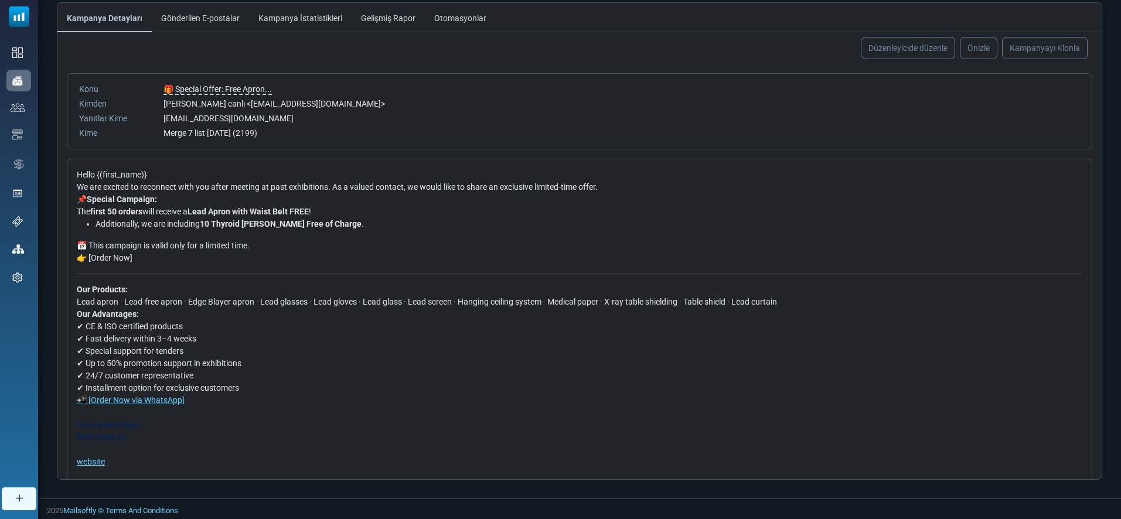
click at [287, 15] on link "Kampanya İstatistikleri" at bounding box center [300, 17] width 103 height 29
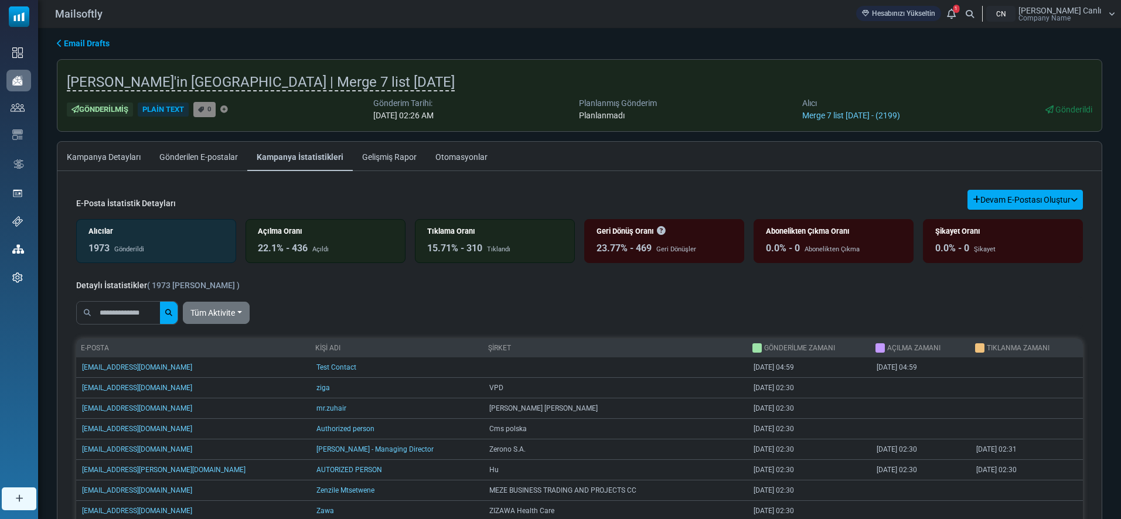
click at [394, 145] on link "Gelişmiş Rapor" at bounding box center [389, 156] width 73 height 29
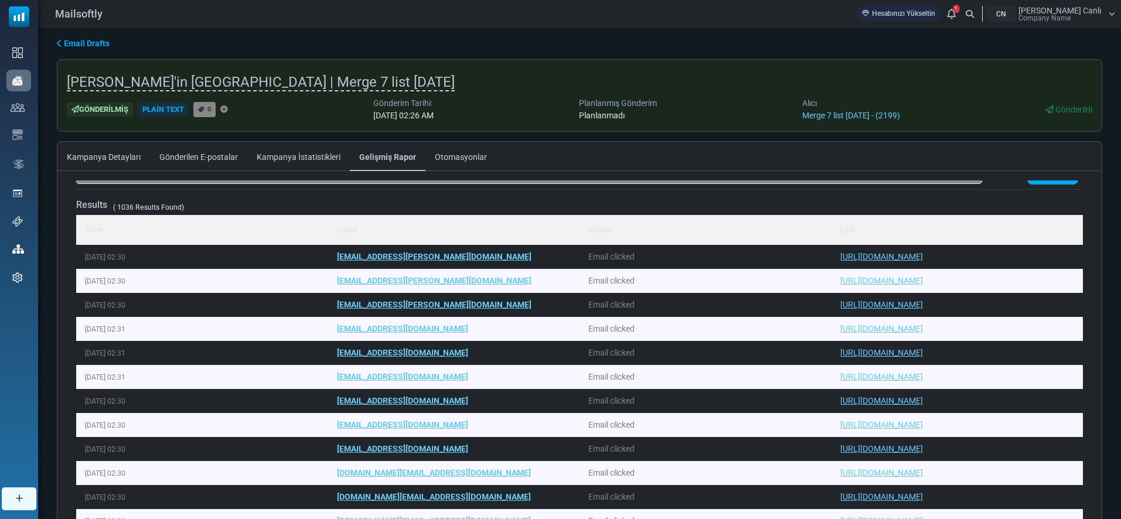
scroll to position [22, 0]
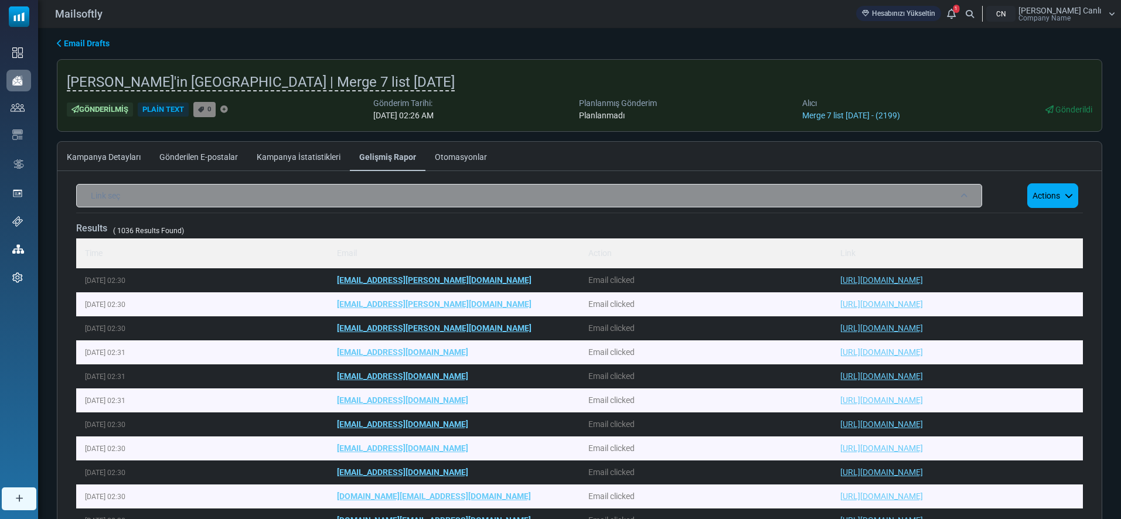
click at [890, 196] on div "Link seç" at bounding box center [529, 195] width 906 height 23
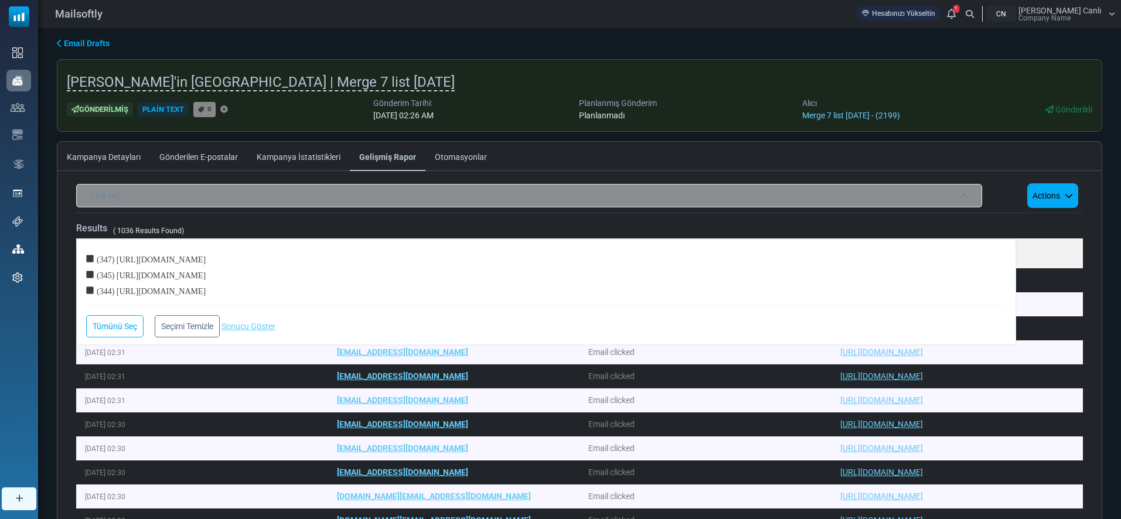
click at [301, 162] on link "Kampanya İstatistikleri" at bounding box center [298, 156] width 103 height 29
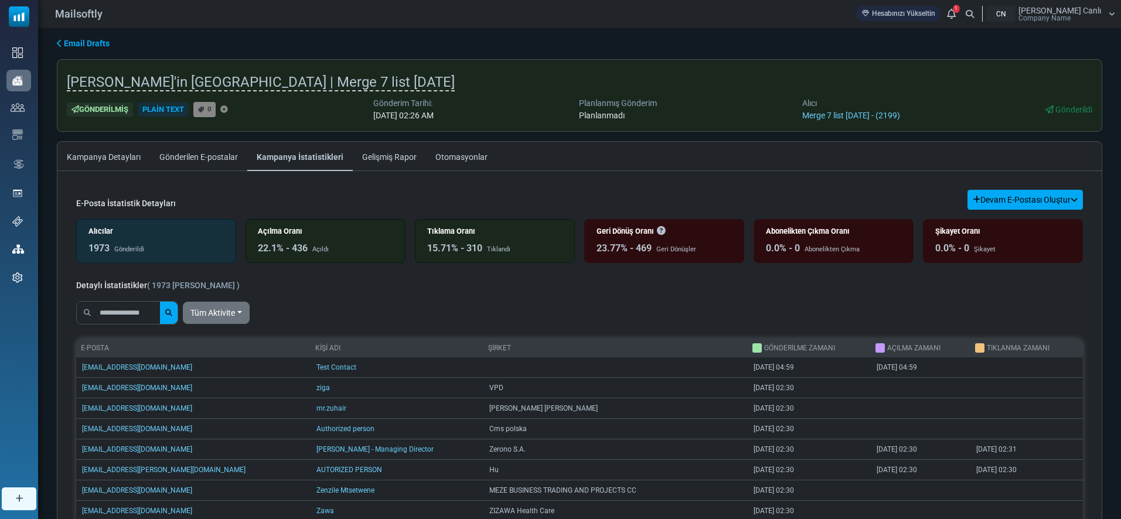
click at [394, 152] on link "Gelişmiş Rapor" at bounding box center [389, 156] width 73 height 29
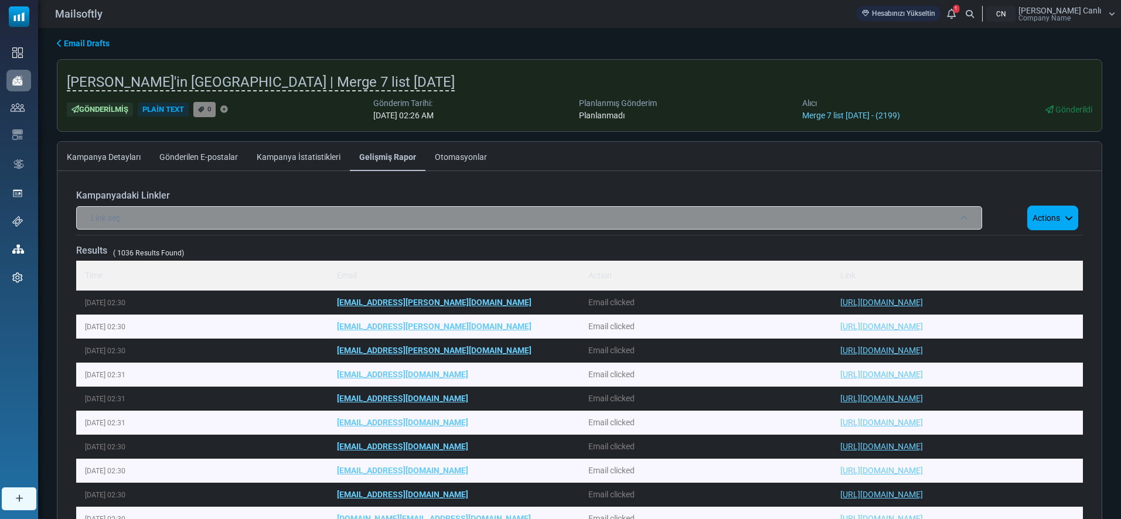
click at [568, 216] on div "Link seç" at bounding box center [529, 217] width 906 height 23
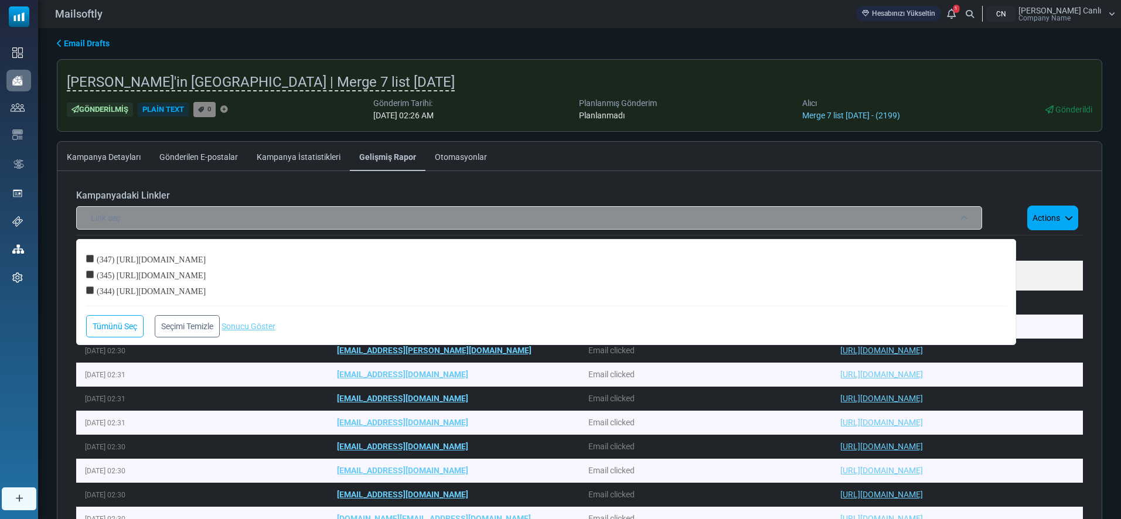
click at [894, 212] on div "Link seç" at bounding box center [529, 217] width 906 height 23
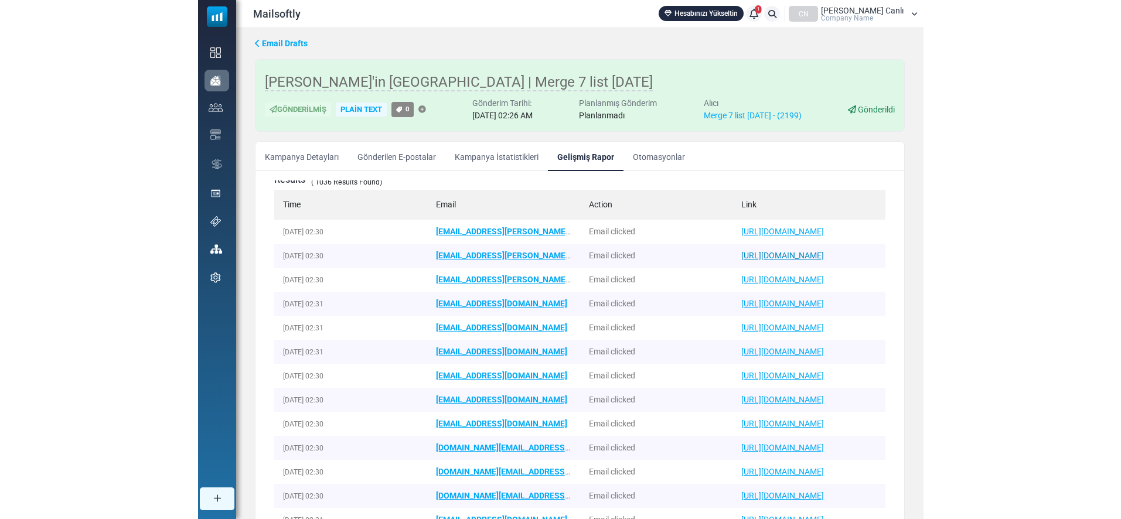
scroll to position [59, 0]
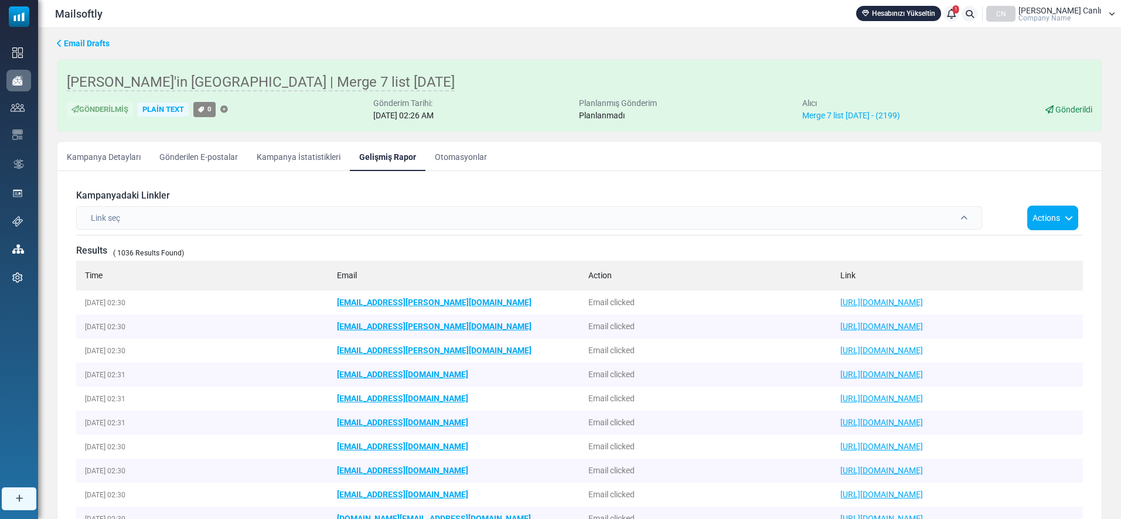
scroll to position [59, 0]
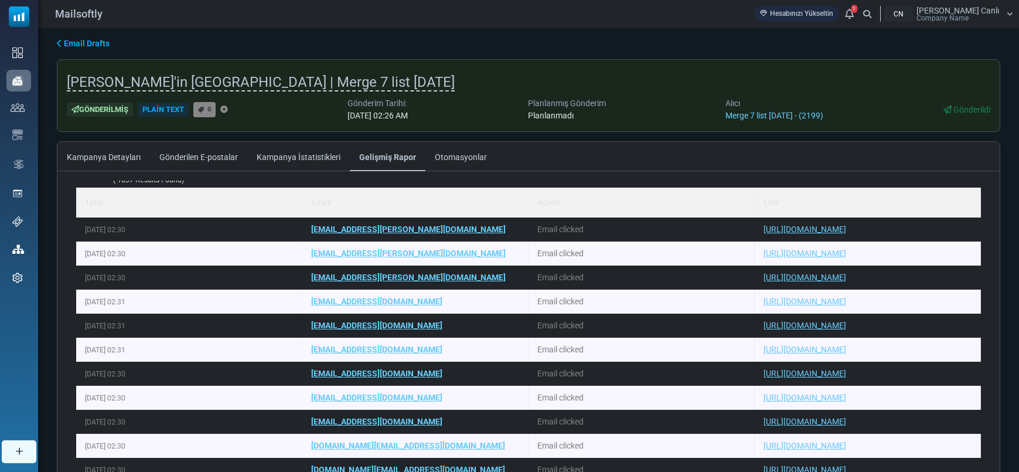
click at [265, 154] on link "Kampanya İstatistikleri" at bounding box center [298, 156] width 103 height 29
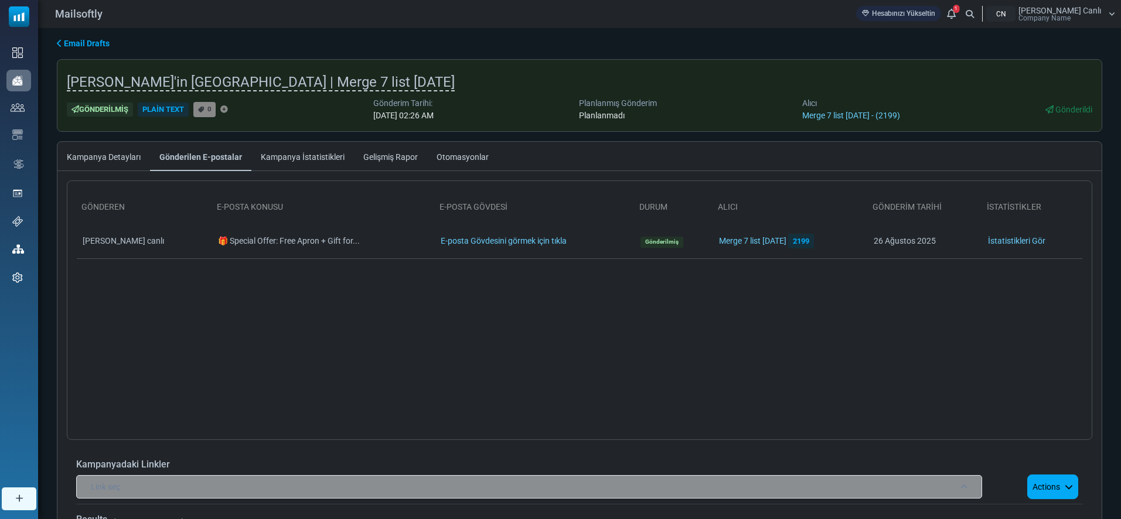
scroll to position [288, 0]
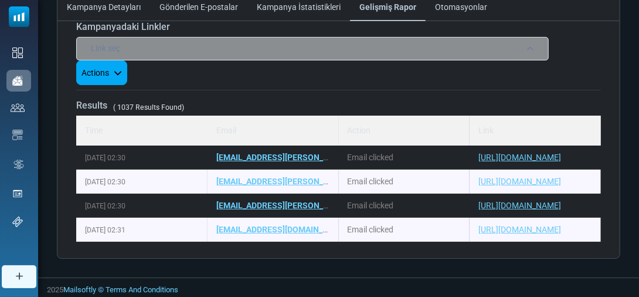
drag, startPoint x: 161, startPoint y: 178, endPoint x: 137, endPoint y: 158, distance: 30.4
click at [0, 0] on tbody "[DATE] 02:30 [EMAIL_ADDRESS][PERSON_NAME][DOMAIN_NAME] Email clicked [URL][DOMA…" at bounding box center [0, 0] width 0 height 0
click at [194, 169] on td "[DATE] 02:30" at bounding box center [141, 181] width 131 height 24
drag, startPoint x: 582, startPoint y: 180, endPoint x: 67, endPoint y: 172, distance: 514.6
click at [64, 174] on div "Kampanyadaki Linkler Link seç (347) https://web.whatsapp.com/ (345) https://www…" at bounding box center [338, 130] width 562 height 237
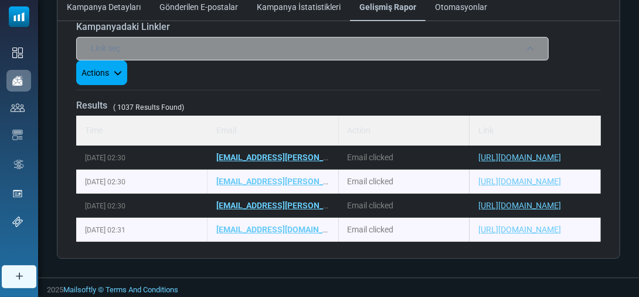
click at [180, 180] on td "[DATE] 02:30" at bounding box center [141, 181] width 131 height 24
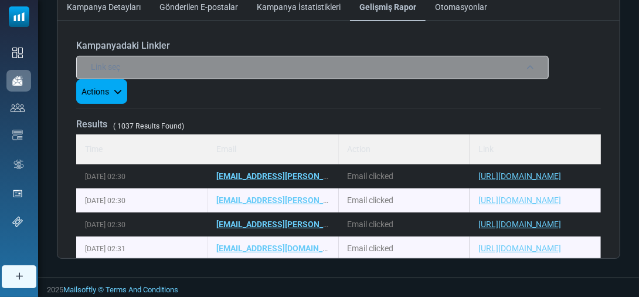
scroll to position [9, 0]
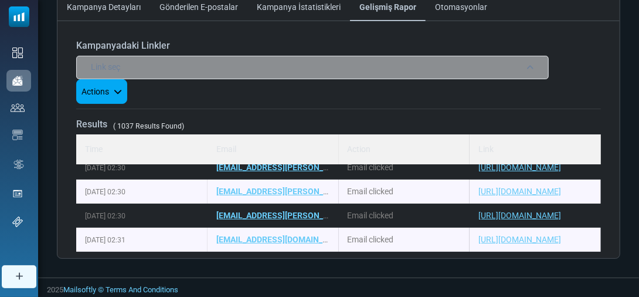
click at [417, 179] on td "Email clicked" at bounding box center [404, 191] width 131 height 24
drag, startPoint x: 441, startPoint y: 188, endPoint x: 94, endPoint y: 189, distance: 346.3
click at [0, 0] on tr "August 26, 2025 - 02:30 zoltan.nagy@hu.mercatormedical.eu Email clicked https:/…" at bounding box center [0, 0] width 0 height 0
click at [165, 189] on td "August 26, 2025 - 02:30" at bounding box center [141, 191] width 131 height 24
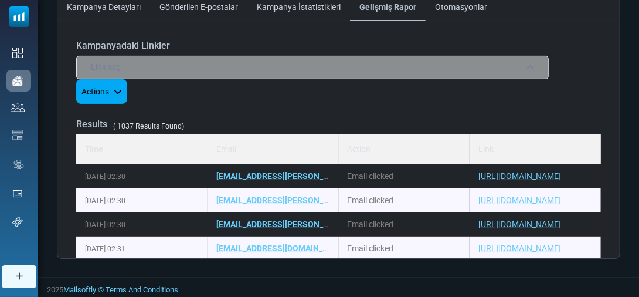
scroll to position [0, 0]
click at [481, 56] on div "Link seç" at bounding box center [312, 67] width 472 height 23
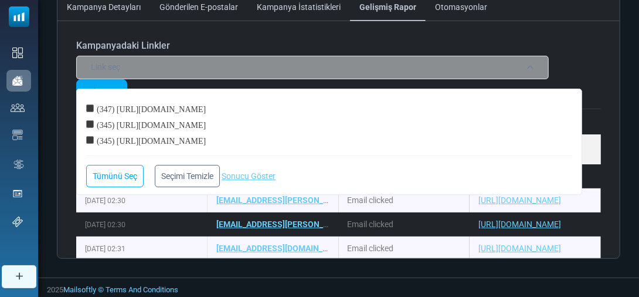
click at [163, 67] on div "Link seç" at bounding box center [312, 67] width 472 height 23
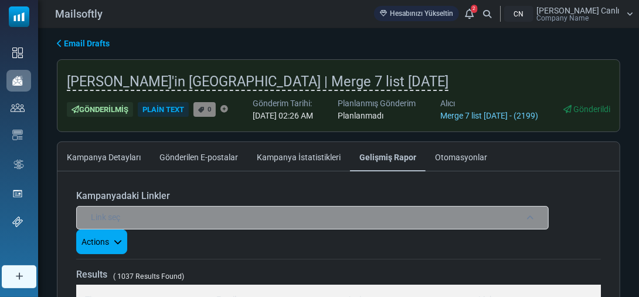
click at [174, 161] on link "Gönderilen E-postalar" at bounding box center [198, 156] width 97 height 29
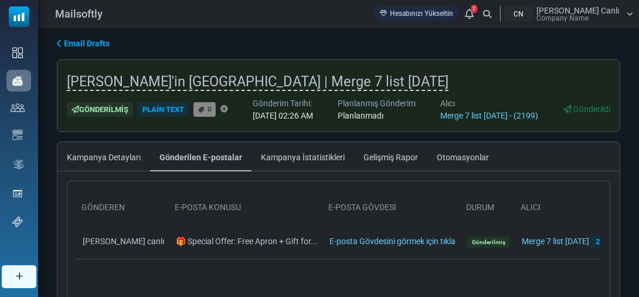
click at [285, 156] on link "Kampanya İstatistikleri" at bounding box center [302, 156] width 103 height 29
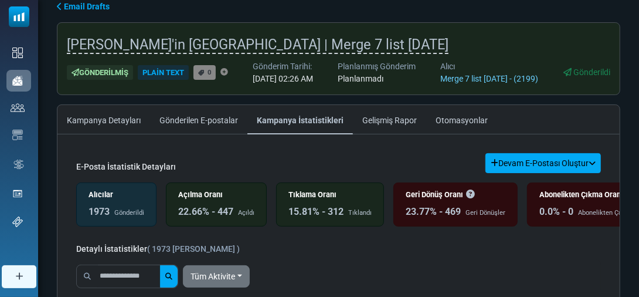
click at [390, 118] on link "Gelişmiş Rapor" at bounding box center [389, 119] width 73 height 29
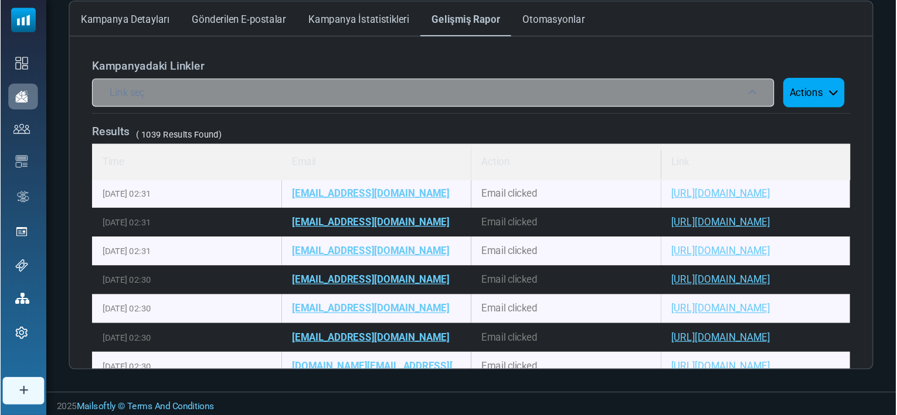
scroll to position [73, 0]
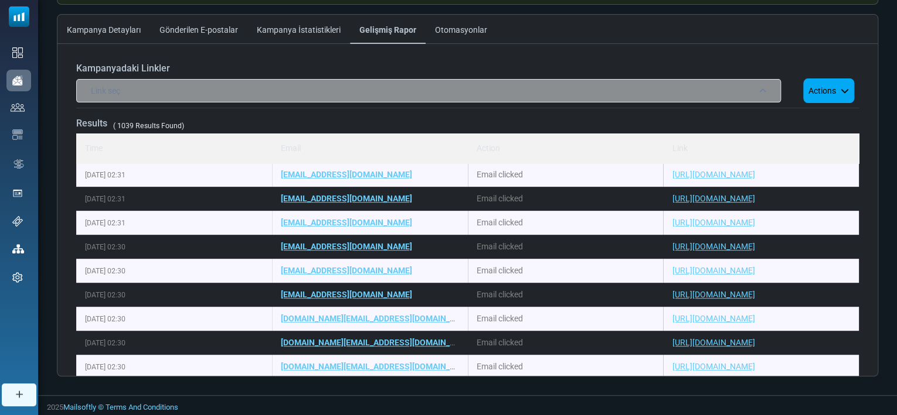
click at [523, 112] on div "Kampanyadaki Linkler Link seç (348) https://web.whatsapp.com/ (345) https://www…" at bounding box center [467, 219] width 801 height 332
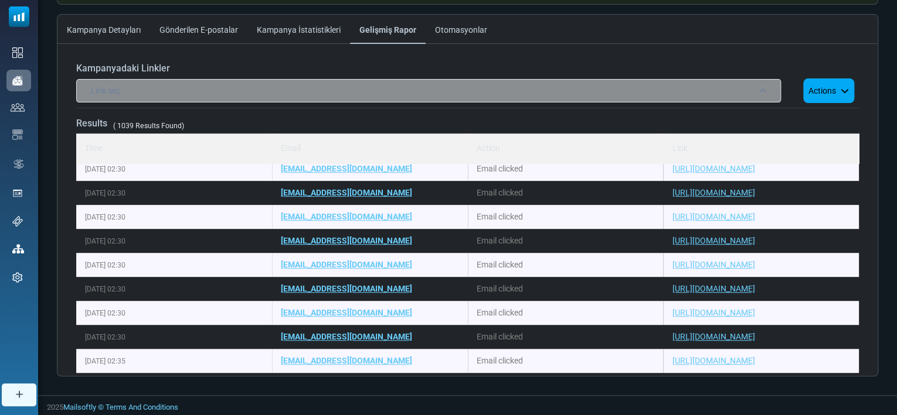
scroll to position [466, 0]
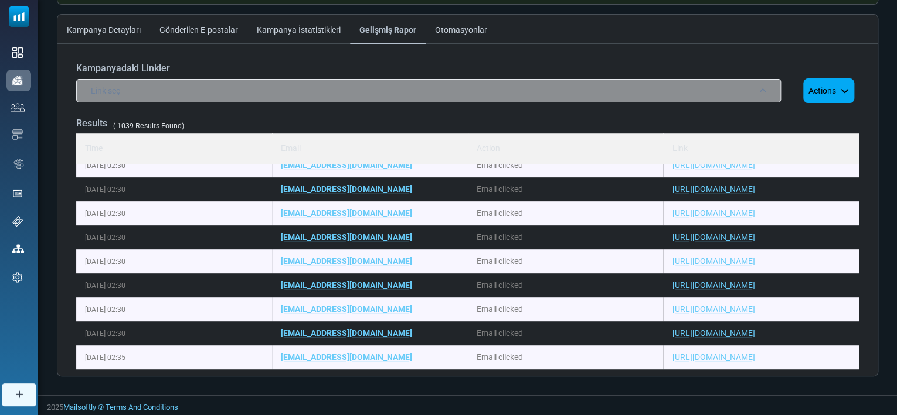
drag, startPoint x: 811, startPoint y: 214, endPoint x: 84, endPoint y: 207, distance: 727.3
click at [0, 0] on tr "August 26, 2025 - 02:30 vl@loewener.dk Email clicked https://www.mailsoftly.com" at bounding box center [0, 0] width 0 height 0
click at [571, 216] on td "Email clicked" at bounding box center [566, 214] width 196 height 24
drag, startPoint x: 800, startPoint y: 242, endPoint x: 74, endPoint y: 213, distance: 726.6
click at [74, 213] on div "Kampanyadaki Linkler Link seç (348) https://web.whatsapp.com/ (345) https://www…" at bounding box center [467, 219] width 801 height 332
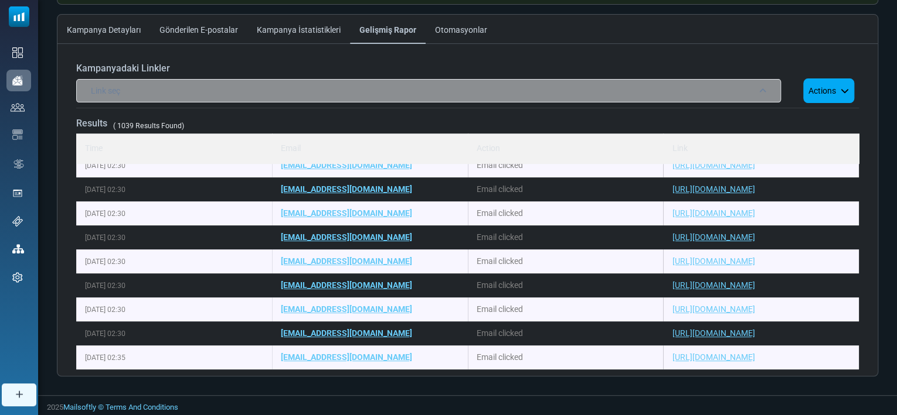
click at [201, 213] on td "[DATE] 02:30" at bounding box center [174, 214] width 196 height 24
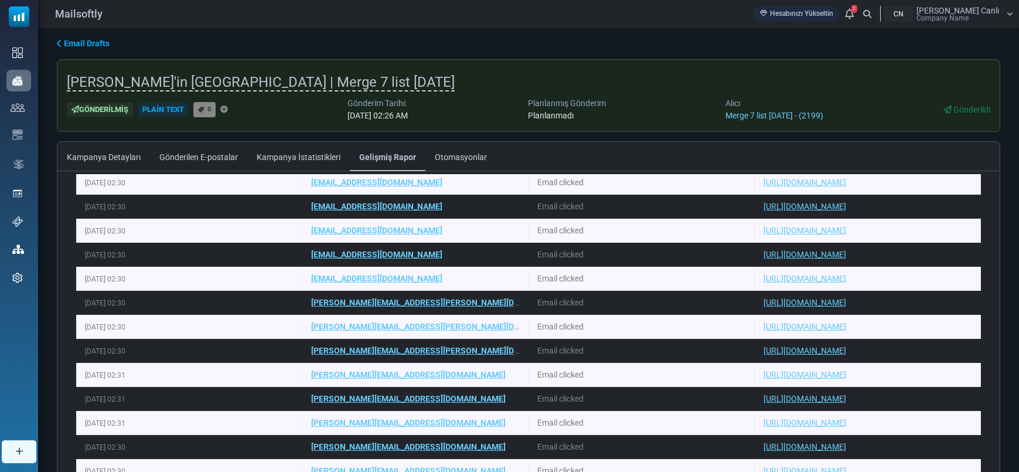
scroll to position [18, 0]
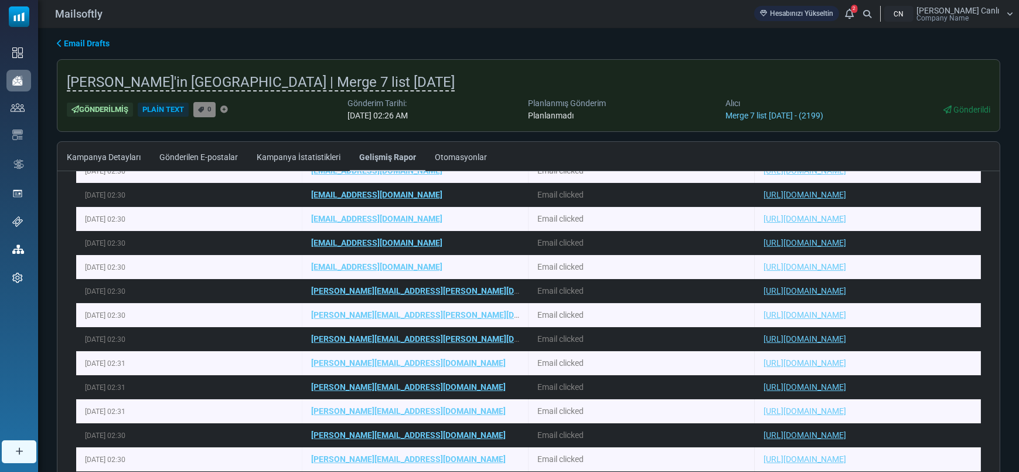
drag, startPoint x: 908, startPoint y: 321, endPoint x: 723, endPoint y: 310, distance: 184.9
click at [0, 0] on tr "August 26, 2025 - 02:30 tomas.nilsson@mec-holding.se Email clicked https://www.…" at bounding box center [0, 0] width 0 height 0
drag, startPoint x: 856, startPoint y: 336, endPoint x: 727, endPoint y: 325, distance: 129.4
click at [0, 0] on tbody "August 26, 2025 - 02:30 zoltan.nagy@hu.mercatormedical.eu Email clicked https:/…" at bounding box center [0, 0] width 0 height 0
click at [121, 150] on link "Kampanya Detayları" at bounding box center [103, 156] width 93 height 29
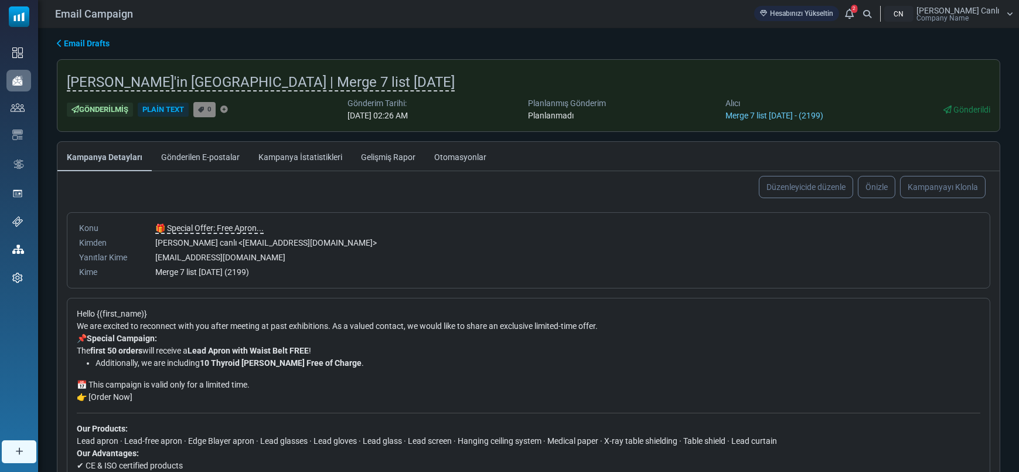
scroll to position [287, 0]
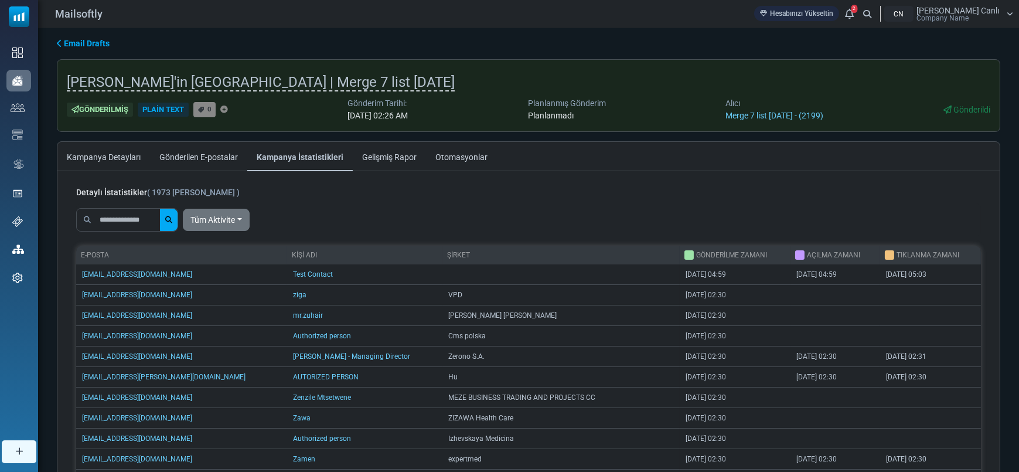
scroll to position [90, 0]
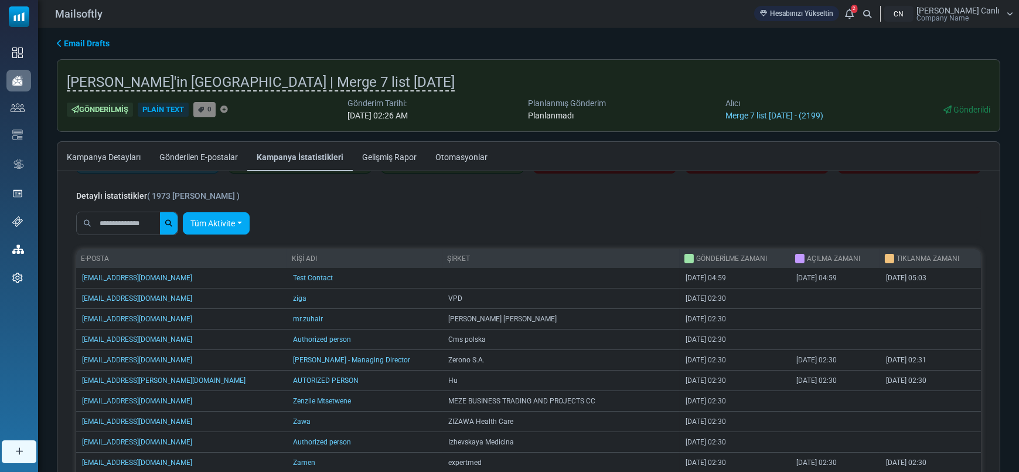
click at [240, 214] on link "Tüm Aktivite" at bounding box center [216, 223] width 67 height 22
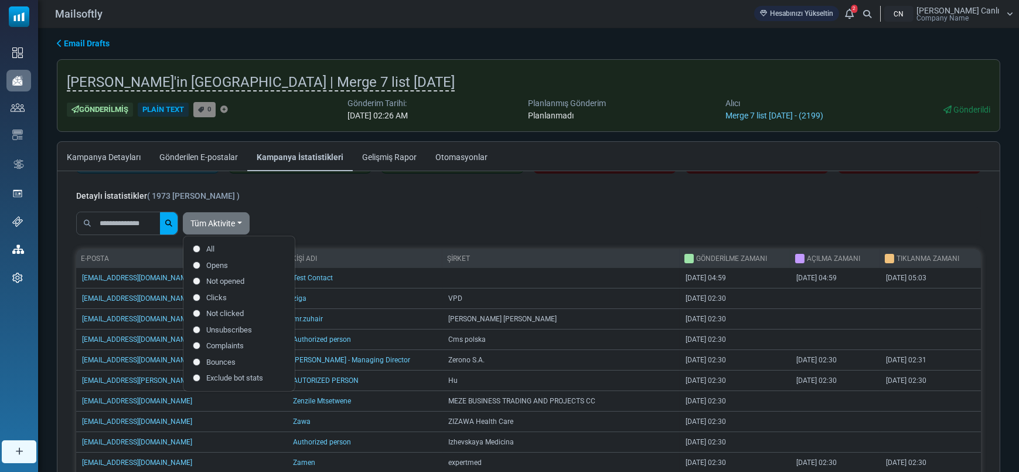
click at [244, 380] on label "Exclude bot stats" at bounding box center [239, 378] width 93 height 12
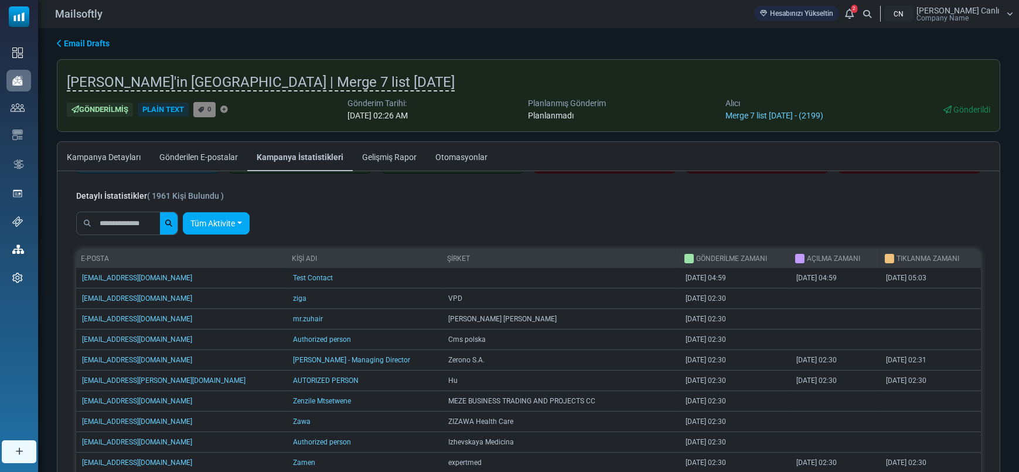
click at [243, 224] on link "Tüm Aktivite" at bounding box center [216, 223] width 67 height 22
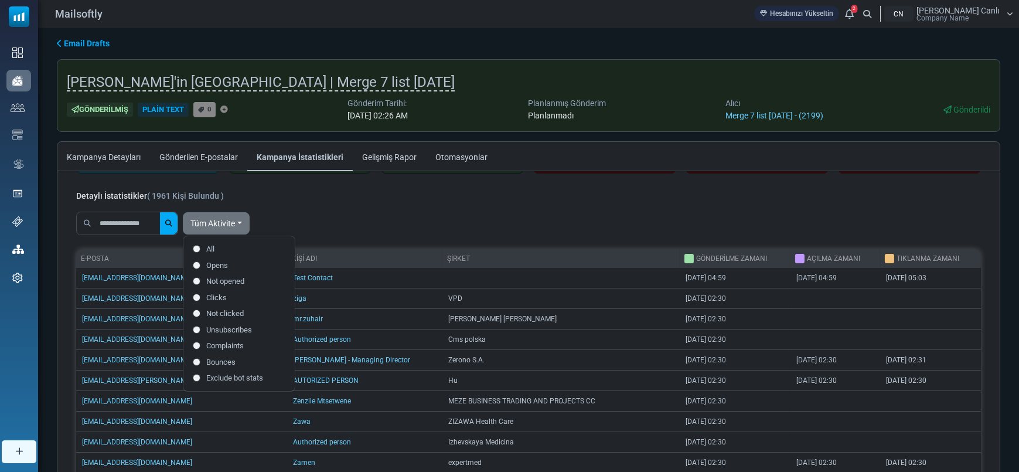
click at [357, 214] on div "Tüm Aktivite All Opens Not opened Clicks Not clicked" at bounding box center [528, 223] width 905 height 33
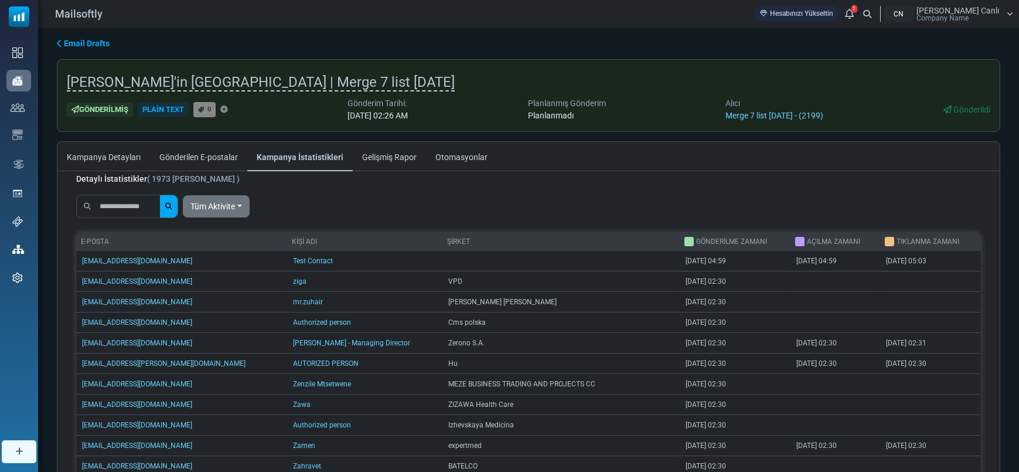
scroll to position [107, 0]
click at [229, 206] on link "Tüm Aktivite" at bounding box center [216, 206] width 67 height 22
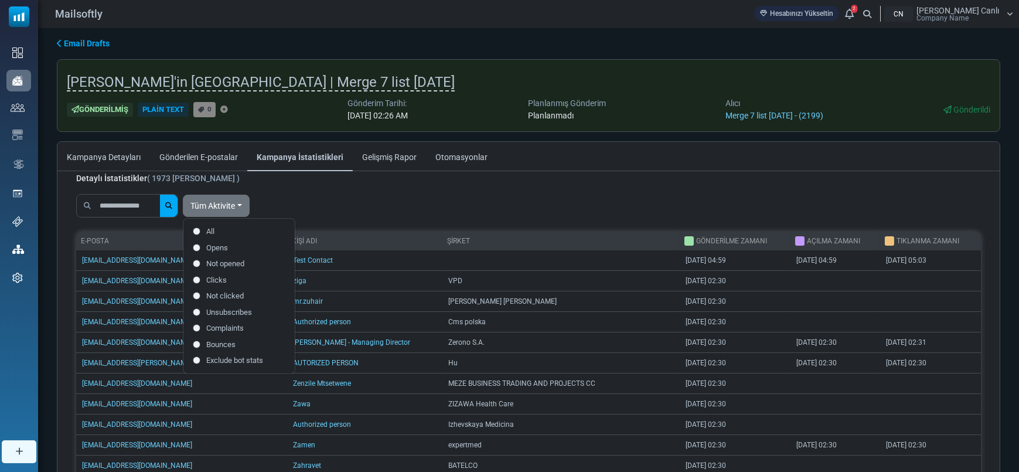
click at [244, 360] on label "Exclude bot stats" at bounding box center [239, 361] width 93 height 12
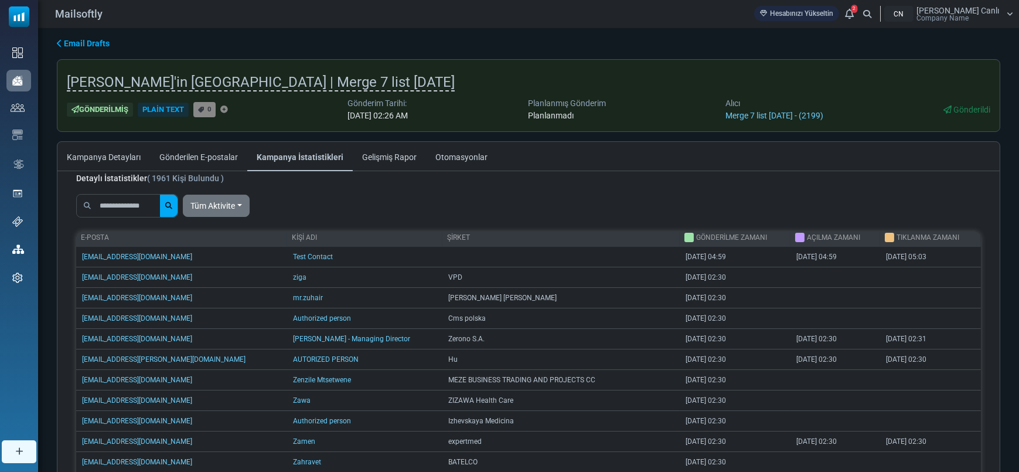
scroll to position [0, 0]
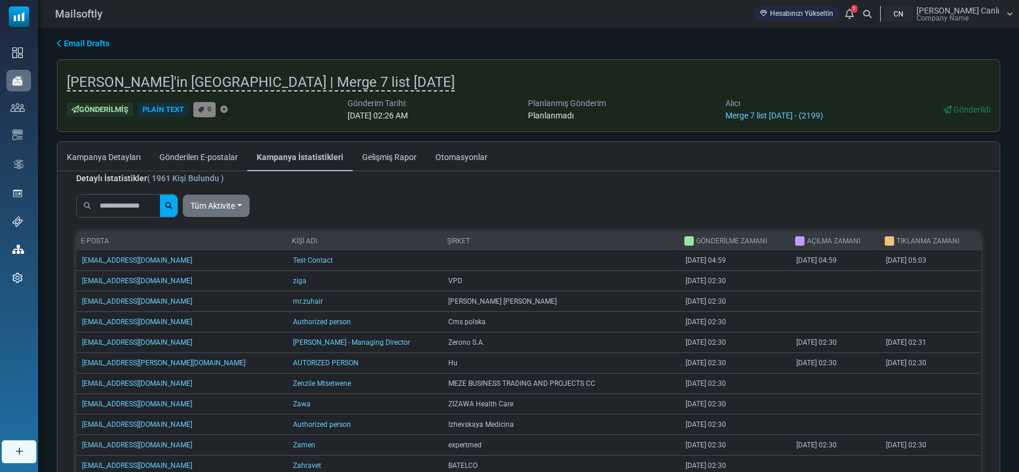
click at [364, 158] on link "Gelişmiş Rapor" at bounding box center [389, 156] width 73 height 29
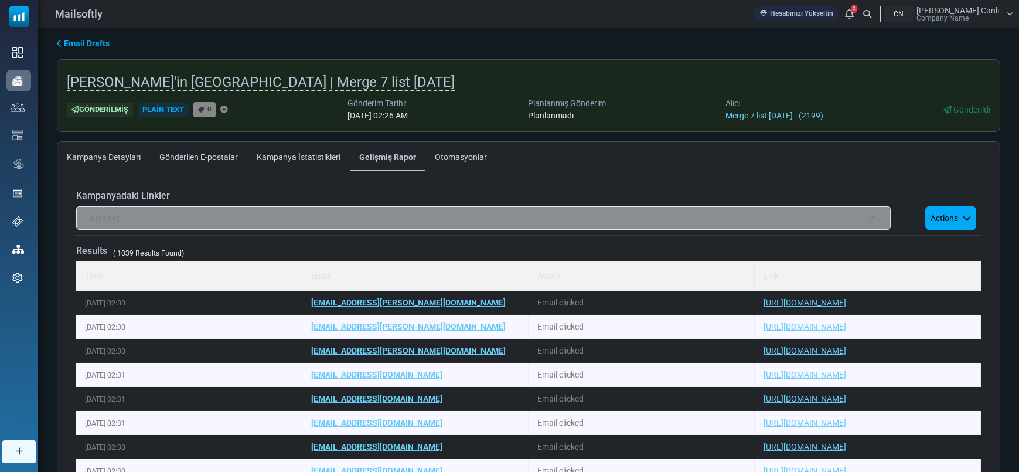
click at [969, 20] on span "Company Name" at bounding box center [942, 18] width 52 height 7
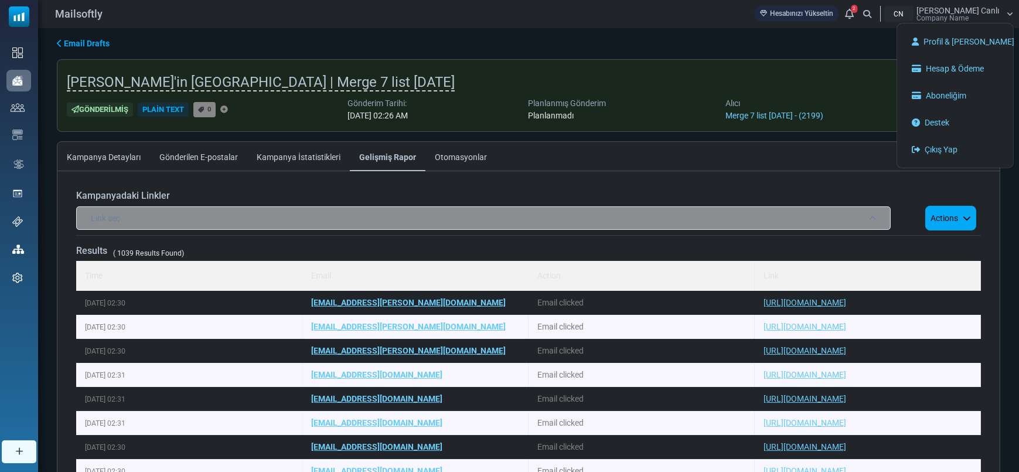
click at [969, 16] on span "Company Name" at bounding box center [942, 18] width 52 height 7
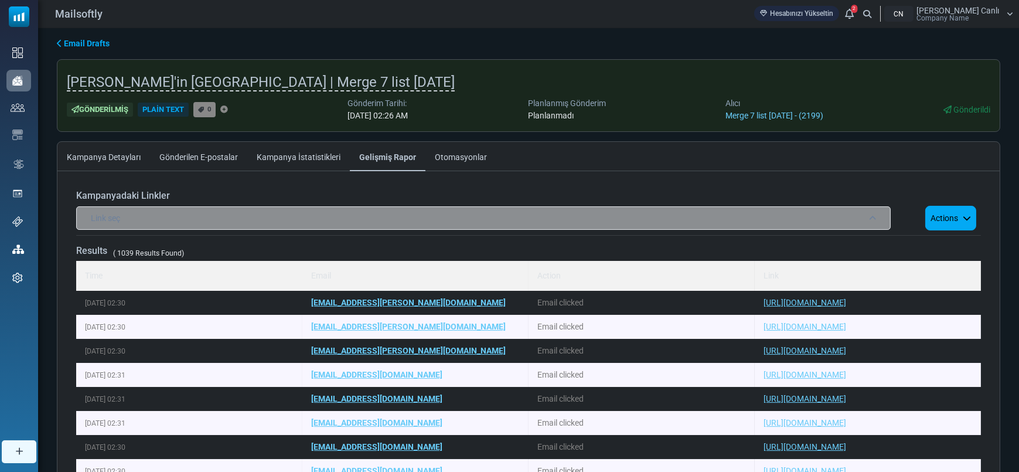
click at [969, 15] on span "Company Name" at bounding box center [942, 18] width 52 height 7
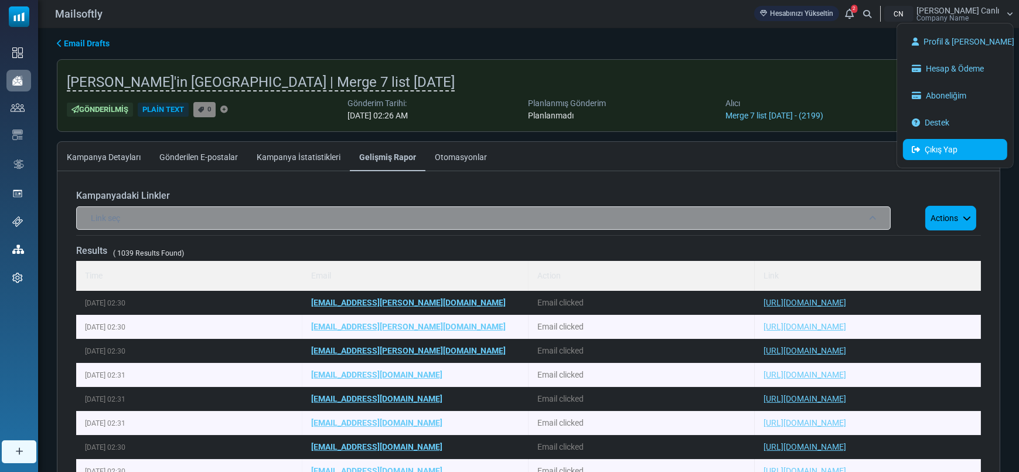
click at [948, 145] on link "Çıkış Yap" at bounding box center [955, 149] width 104 height 21
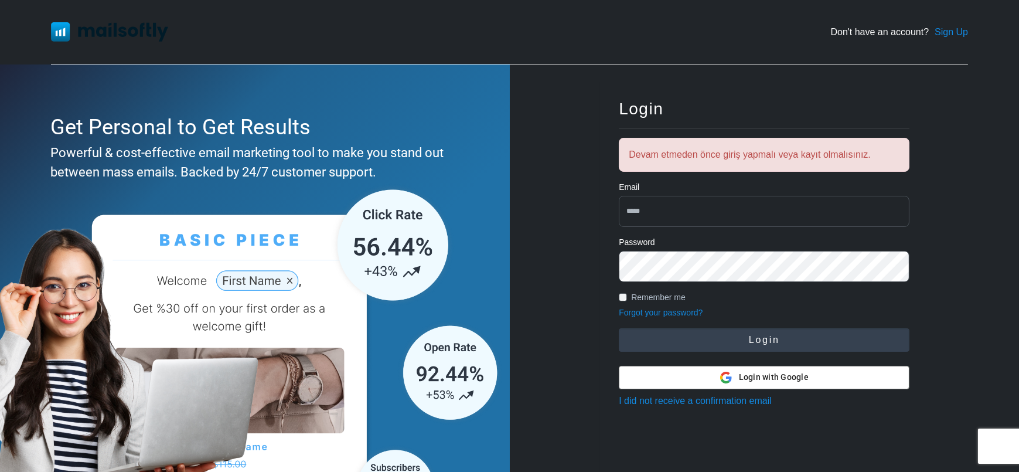
type input "**********"
click at [791, 341] on button "Login" at bounding box center [764, 339] width 291 height 23
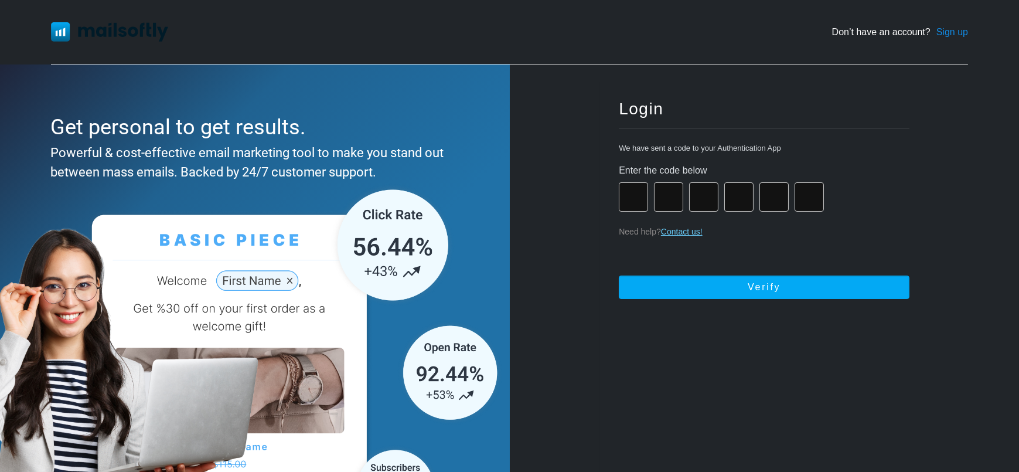
click at [622, 202] on input "number" at bounding box center [633, 196] width 29 height 29
type input "*"
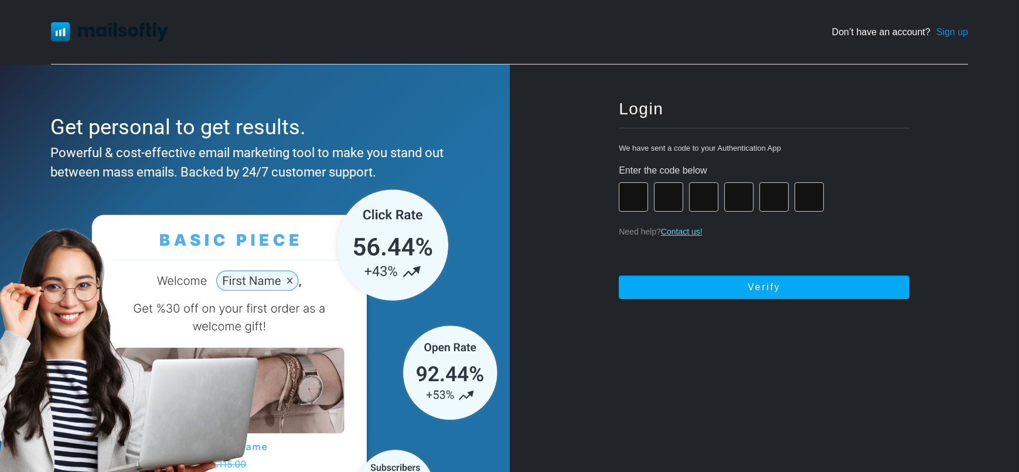
type input "*"
click at [619, 275] on button "Submitting..." at bounding box center [764, 286] width 291 height 23
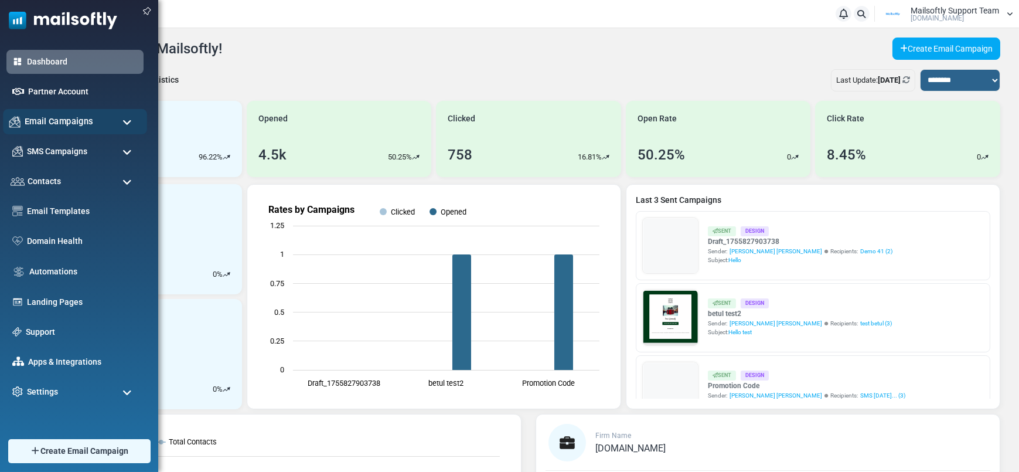
click at [56, 131] on div "Email Campaigns" at bounding box center [75, 121] width 144 height 25
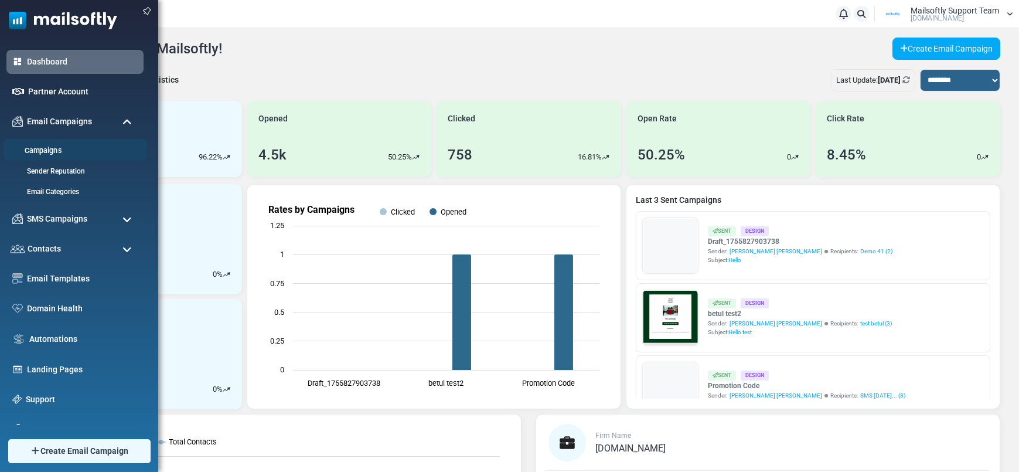
click at [48, 154] on link "Campaigns" at bounding box center [73, 150] width 141 height 11
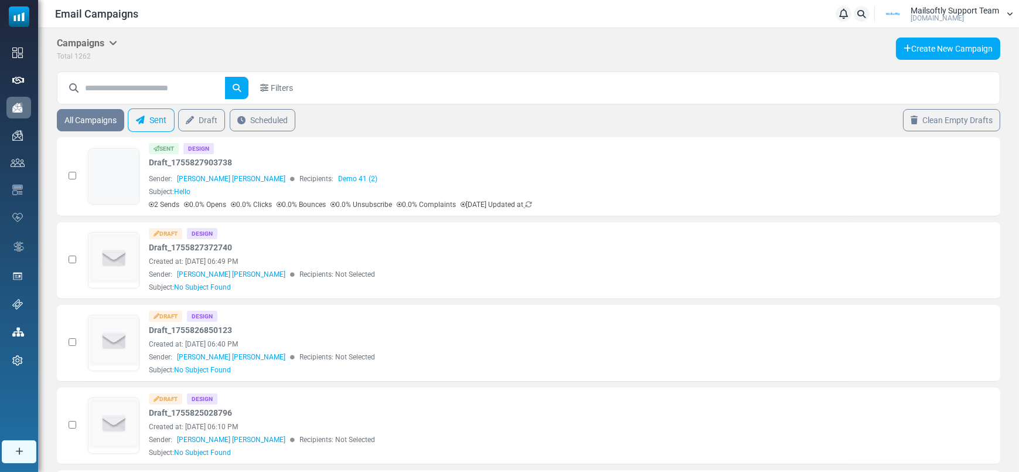
click at [145, 129] on link "Sent" at bounding box center [151, 119] width 47 height 23
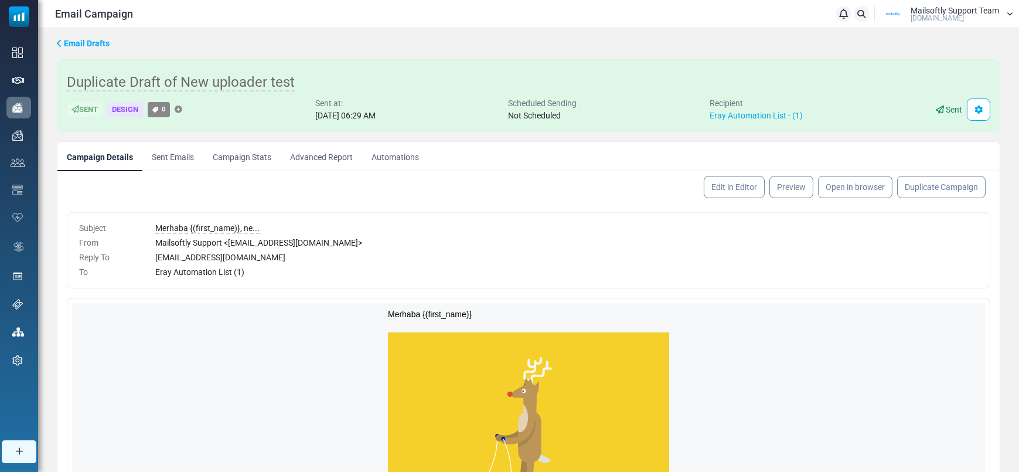
click at [249, 151] on link "Campaign Stats" at bounding box center [241, 156] width 77 height 29
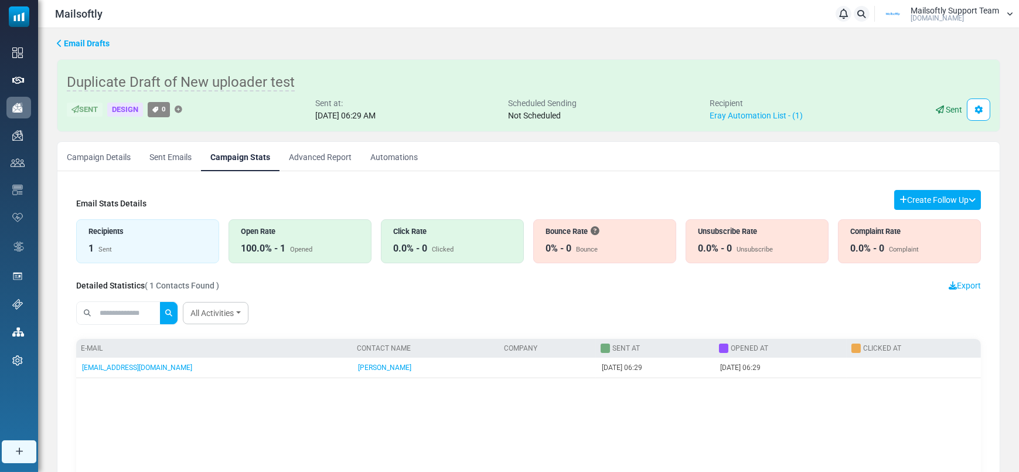
click at [348, 157] on link "Advanced Report" at bounding box center [320, 156] width 81 height 29
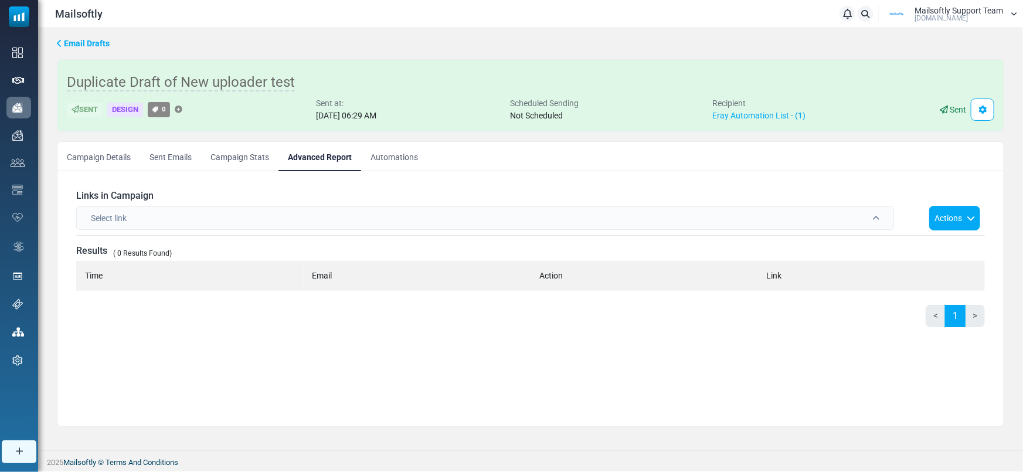
click at [358, 224] on div "Select link" at bounding box center [484, 217] width 817 height 23
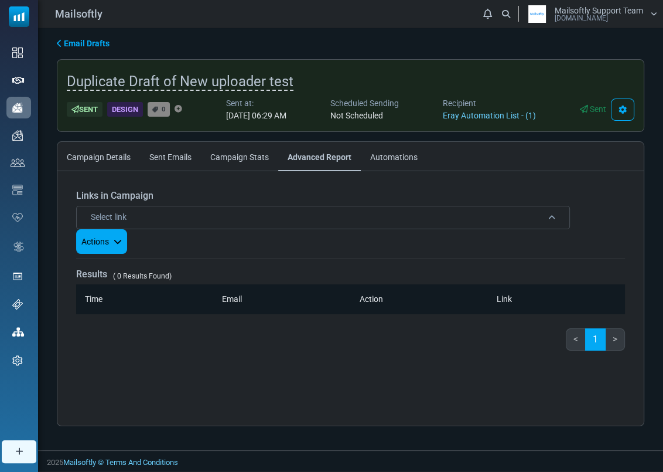
click at [468, 213] on div "Select link" at bounding box center [323, 217] width 494 height 23
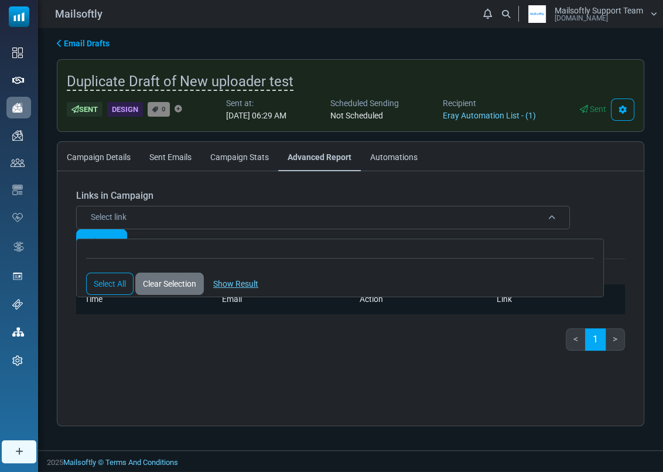
click at [468, 213] on div "Select link" at bounding box center [323, 217] width 494 height 23
